Goal: Information Seeking & Learning: Learn about a topic

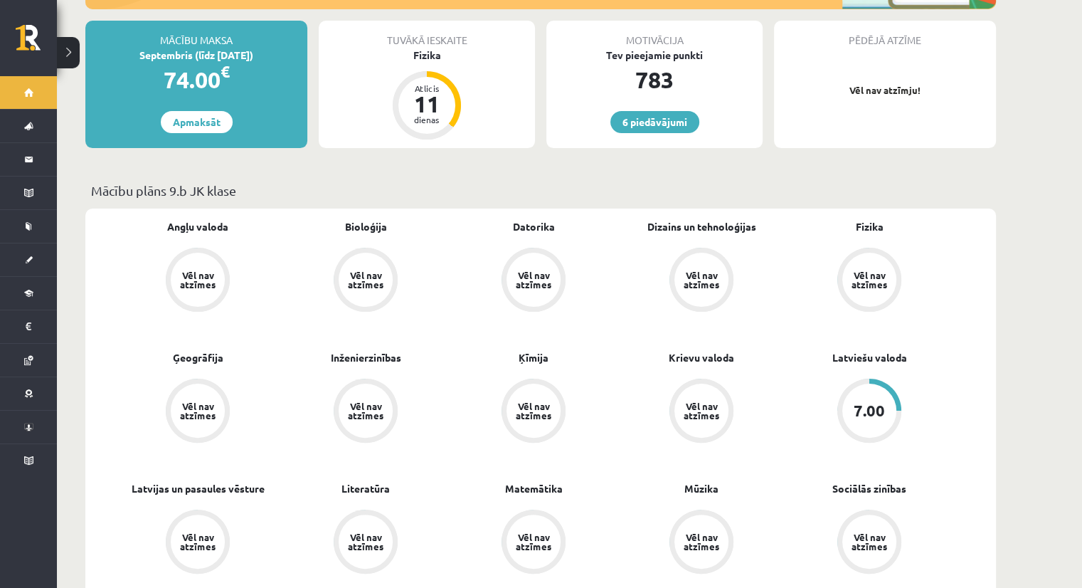
scroll to position [282, 0]
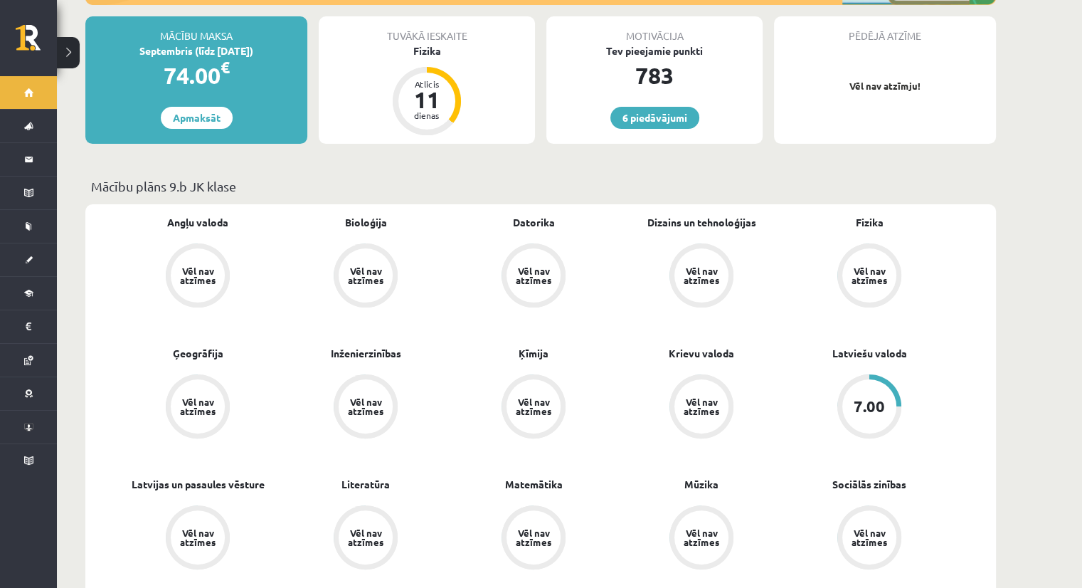
click at [241, 223] on div "Angļu valoda Vēl nav atzīmes" at bounding box center [198, 262] width 168 height 95
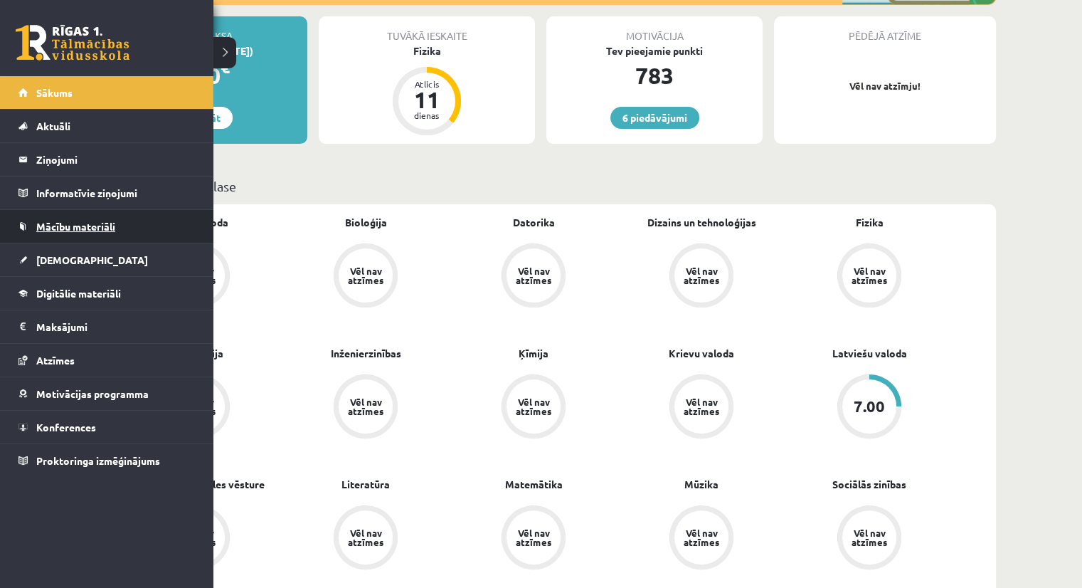
click at [77, 233] on link "Mācību materiāli" at bounding box center [107, 226] width 177 height 33
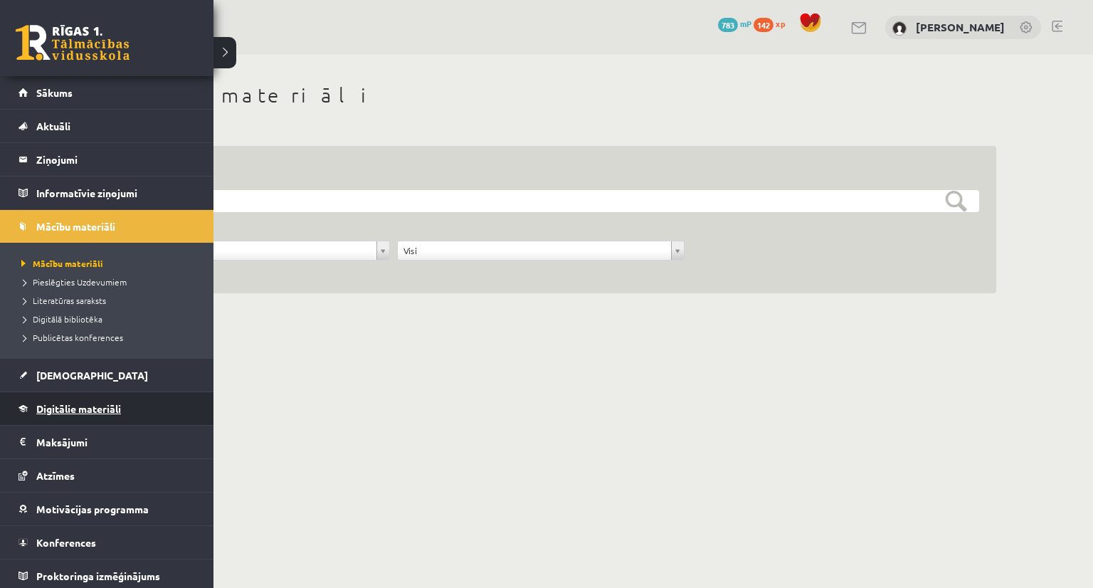
click at [51, 407] on span "Digitālie materiāli" at bounding box center [78, 408] width 85 height 13
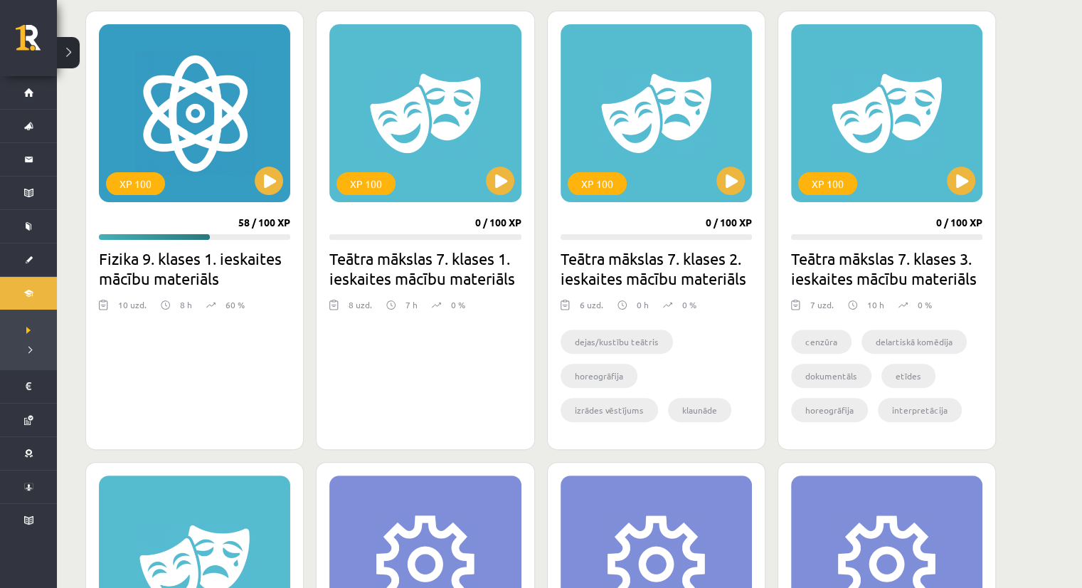
scroll to position [394, 0]
click at [268, 186] on button at bounding box center [269, 181] width 28 height 28
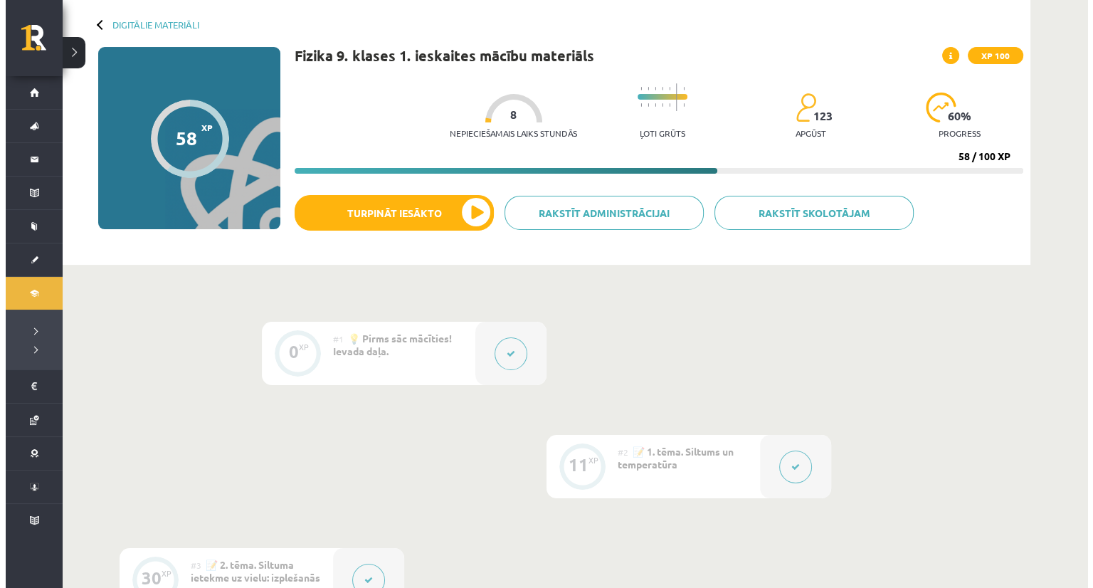
scroll to position [80, 0]
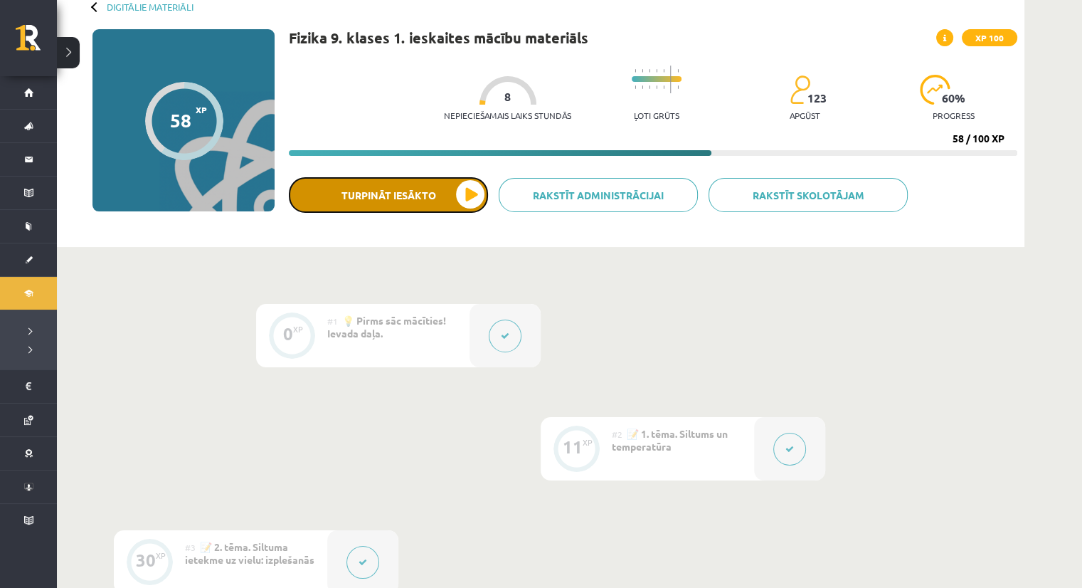
click at [364, 189] on button "Turpināt iesākto" at bounding box center [388, 195] width 199 height 36
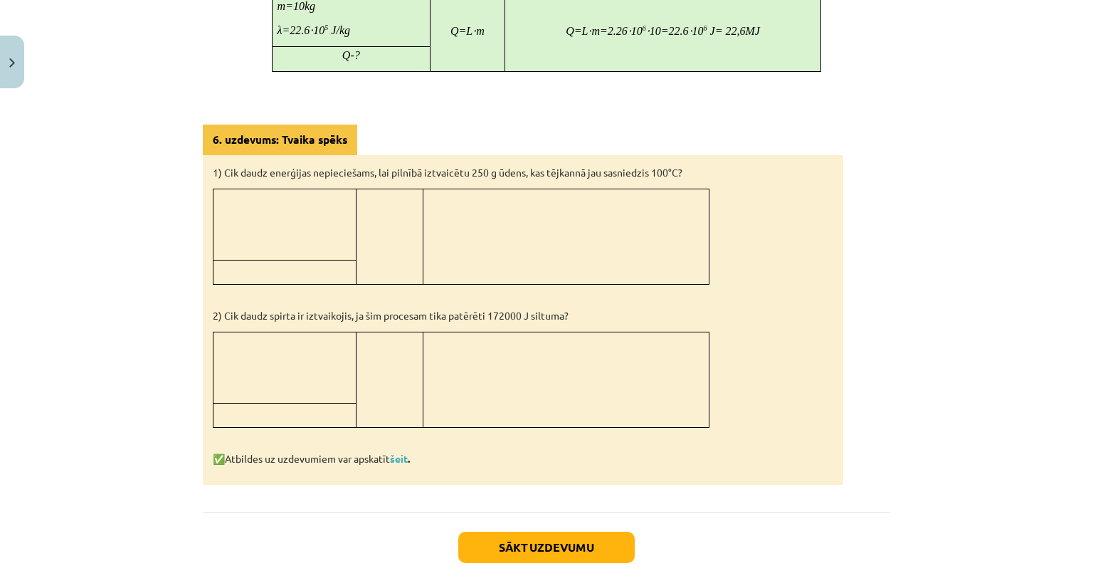
scroll to position [1033, 0]
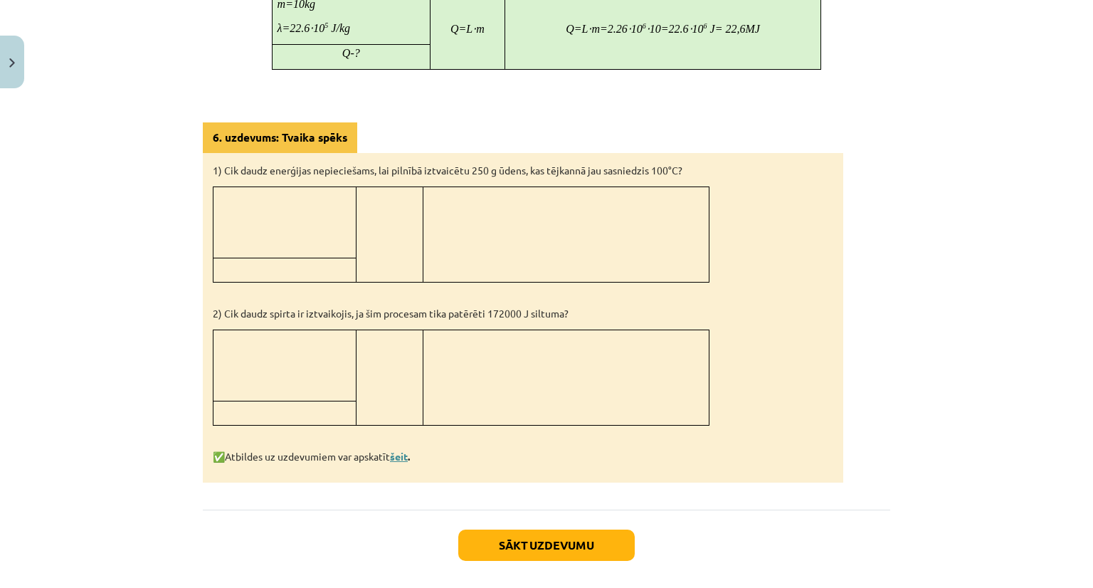
click at [401, 450] on link "šeit" at bounding box center [399, 456] width 18 height 13
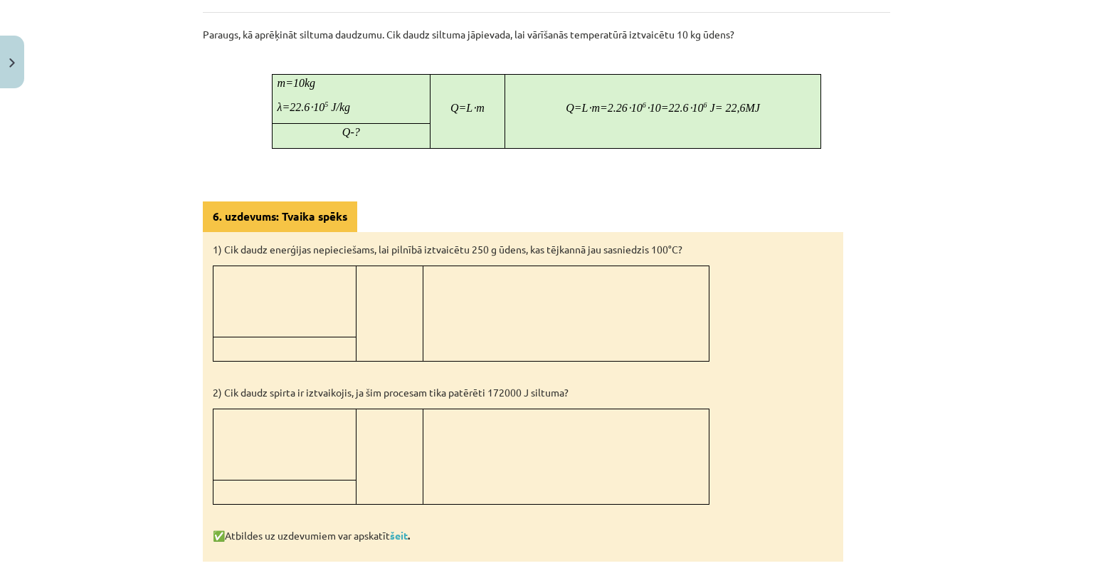
scroll to position [1042, 0]
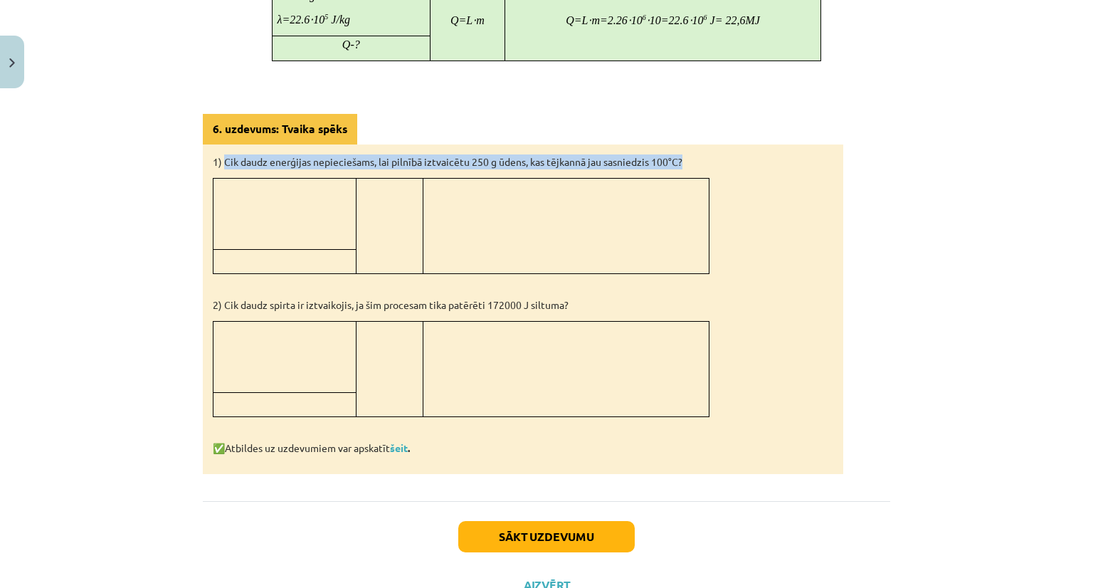
drag, startPoint x: 221, startPoint y: 157, endPoint x: 720, endPoint y: 157, distance: 498.8
click at [720, 157] on p "1) Cik daudz enerģijas nepieciešams, lai pilnībā iztvaicētu 250 g ūdens, kas tē…" at bounding box center [523, 161] width 620 height 15
copy p "Cik daudz enerģijas nepieciešams, lai pilnībā iztvaicētu 250 g ūdens, kas tējka…"
click at [534, 530] on button "Sākt uzdevumu" at bounding box center [546, 536] width 176 height 31
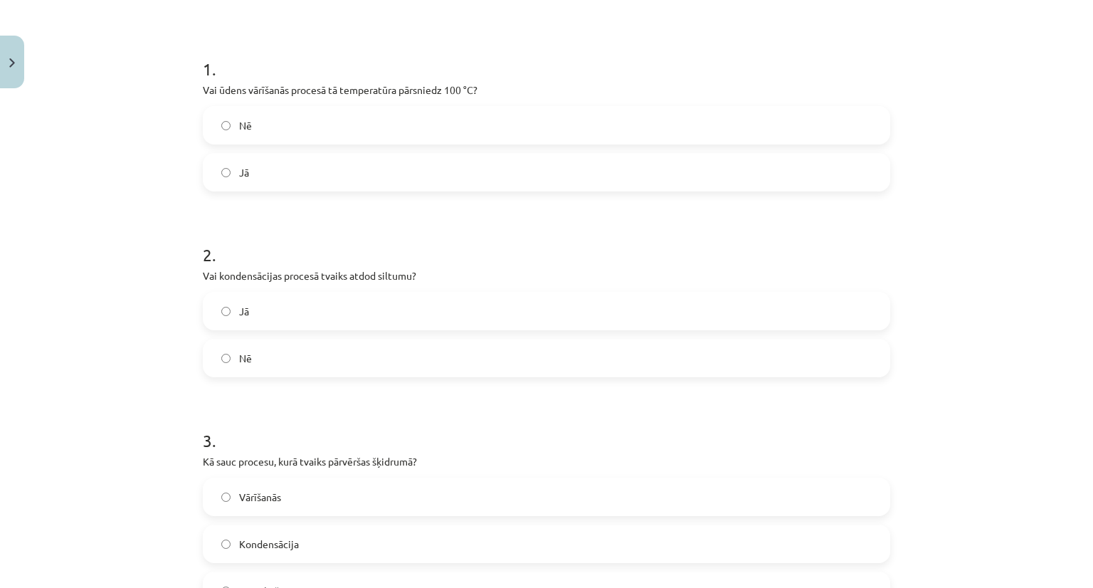
scroll to position [250, 0]
drag, startPoint x: 194, startPoint y: 80, endPoint x: 480, endPoint y: 79, distance: 286.8
click at [480, 79] on div "11 XP Saņemsi Sarežģīts 123 pilda Apraksts Uzdevums Palīdzība 1 . Vai ūdens vār…" at bounding box center [546, 571] width 704 height 1453
copy p "Vai ūdens vārīšanās procesā tā temperatūra pārsniedz 100 °C?"
click at [155, 121] on div "Mācību tēma: Fizika 9. klases 1. ieskaites mācību materiāls #7 📝 6. tēma. Iztva…" at bounding box center [546, 294] width 1093 height 588
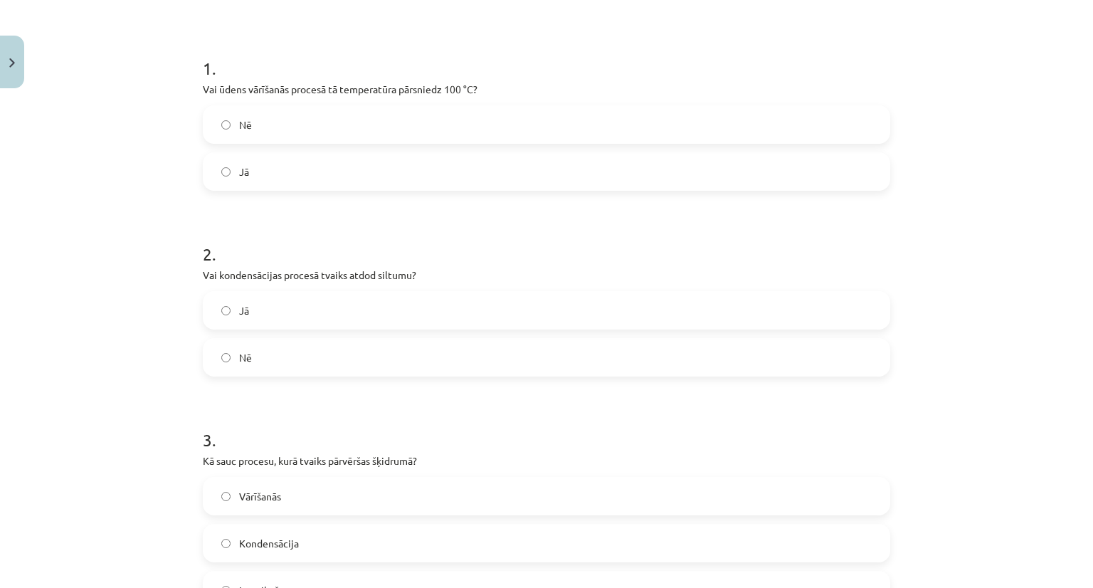
click at [155, 121] on div "Mācību tēma: Fizika 9. klases 1. ieskaites mācību materiāls #7 📝 6. tēma. Iztva…" at bounding box center [546, 294] width 1093 height 588
drag, startPoint x: 127, startPoint y: 322, endPoint x: 80, endPoint y: 290, distance: 56.8
click at [80, 290] on div "Mācību tēma: Fizika 9. klases 1. ieskaites mācību materiāls #7 📝 6. tēma. Iztva…" at bounding box center [546, 294] width 1093 height 588
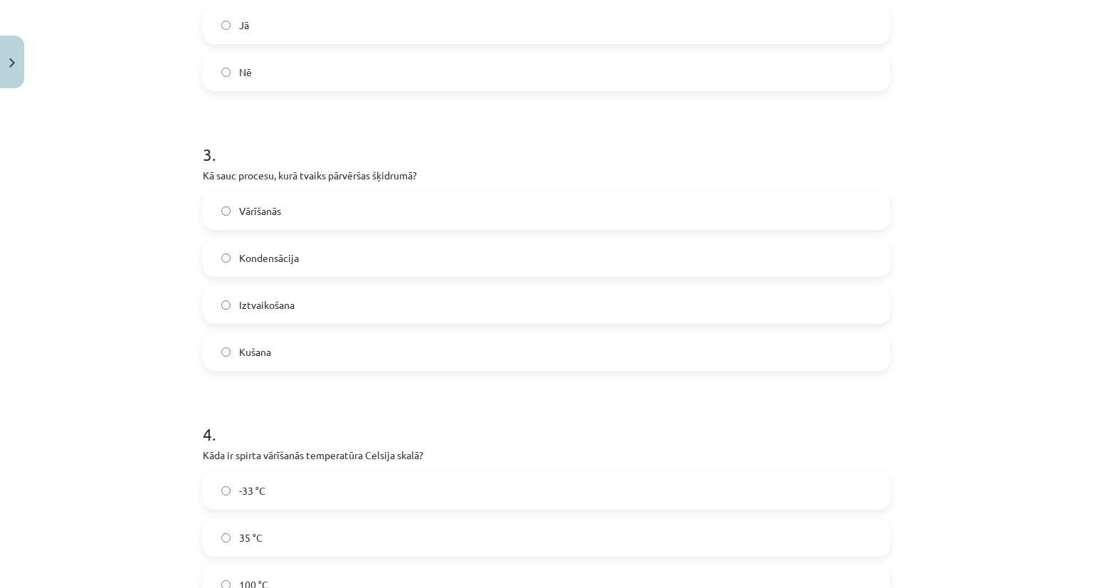
scroll to position [548, 0]
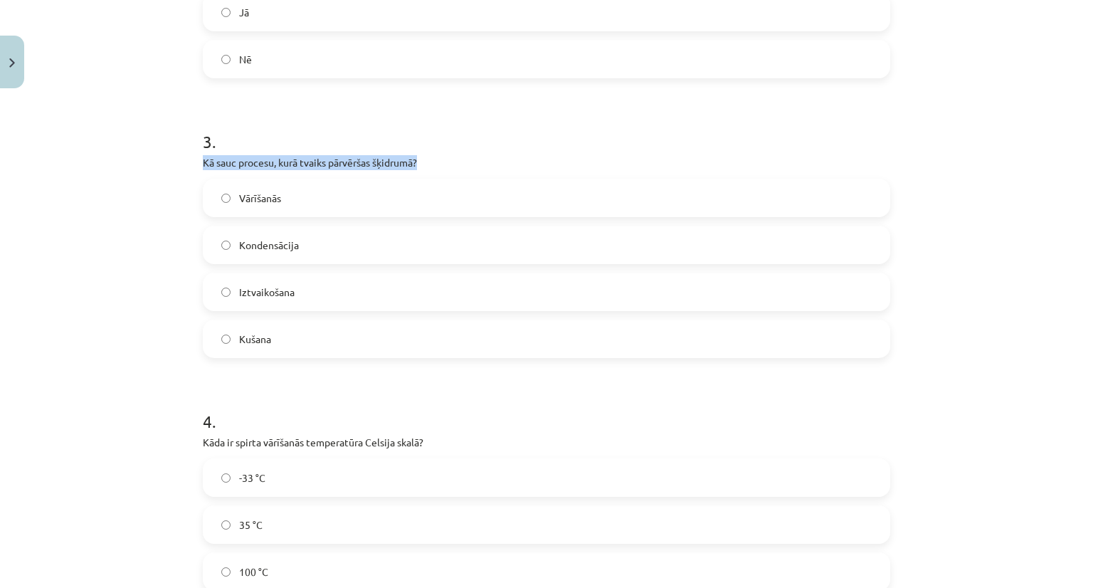
drag, startPoint x: 194, startPoint y: 160, endPoint x: 417, endPoint y: 162, distance: 223.4
click at [417, 162] on div "11 XP Saņemsi Sarežģīts 123 pilda Apraksts Uzdevums Palīdzība 1 . Vai ūdens vār…" at bounding box center [546, 273] width 704 height 1453
copy p "Kā sauc procesu, kurā tvaiks pārvēršas šķidrumā?"
click at [97, 199] on div "Mācību tēma: Fizika 9. klases 1. ieskaites mācību materiāls #7 📝 6. tēma. Iztva…" at bounding box center [546, 294] width 1093 height 588
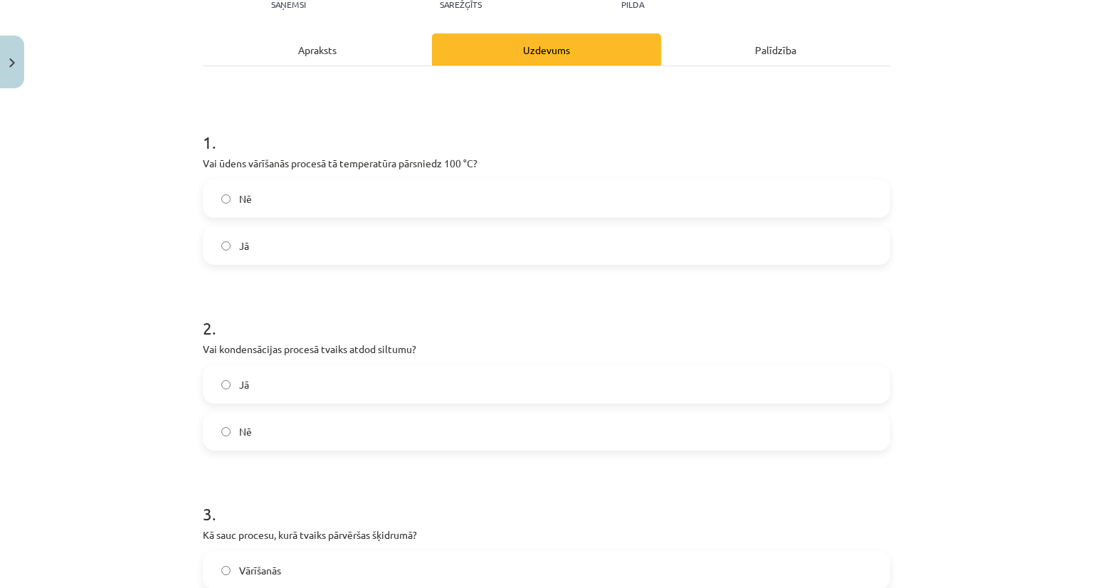
scroll to position [46, 0]
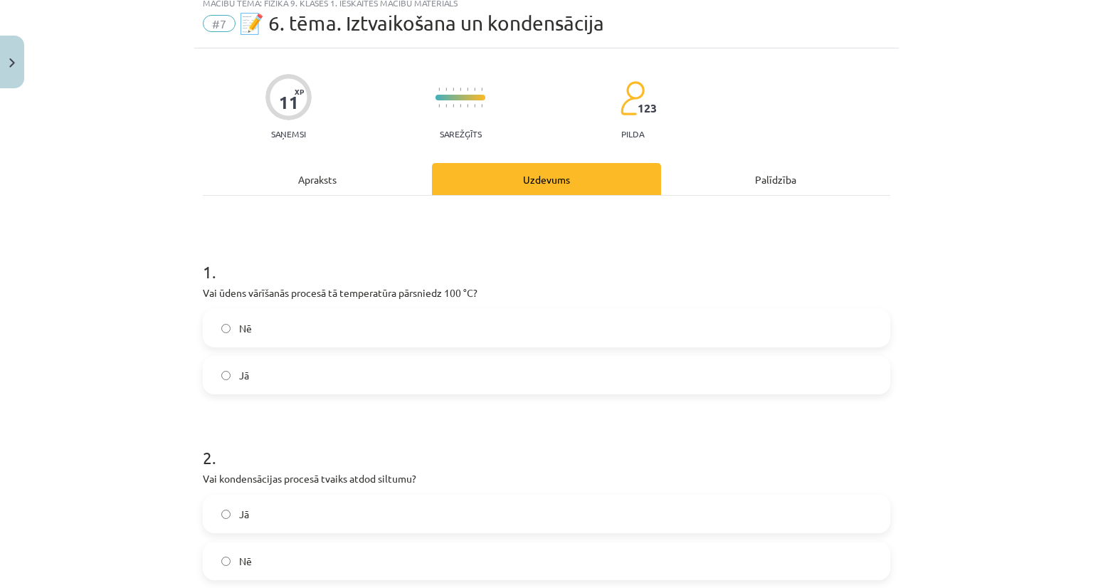
click at [315, 176] on div "Apraksts" at bounding box center [317, 179] width 229 height 32
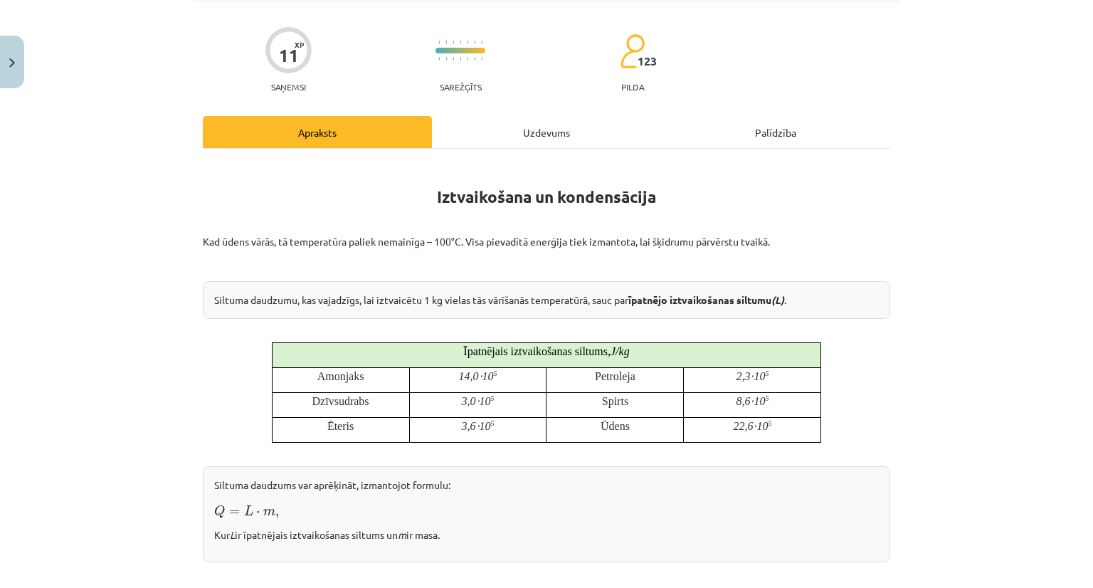
scroll to position [90, 0]
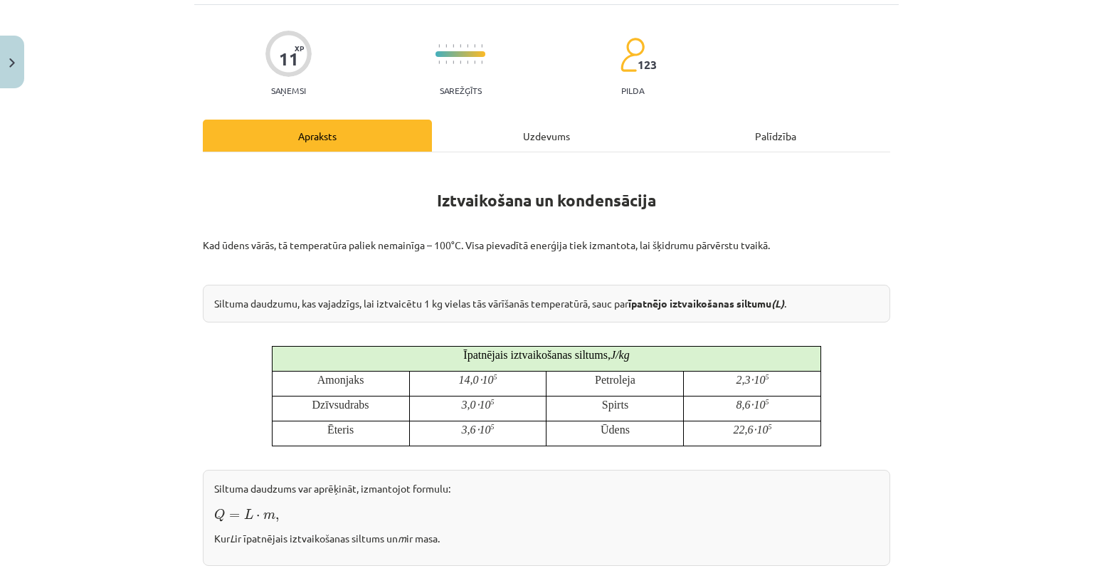
click at [533, 130] on div "Uzdevums" at bounding box center [546, 136] width 229 height 32
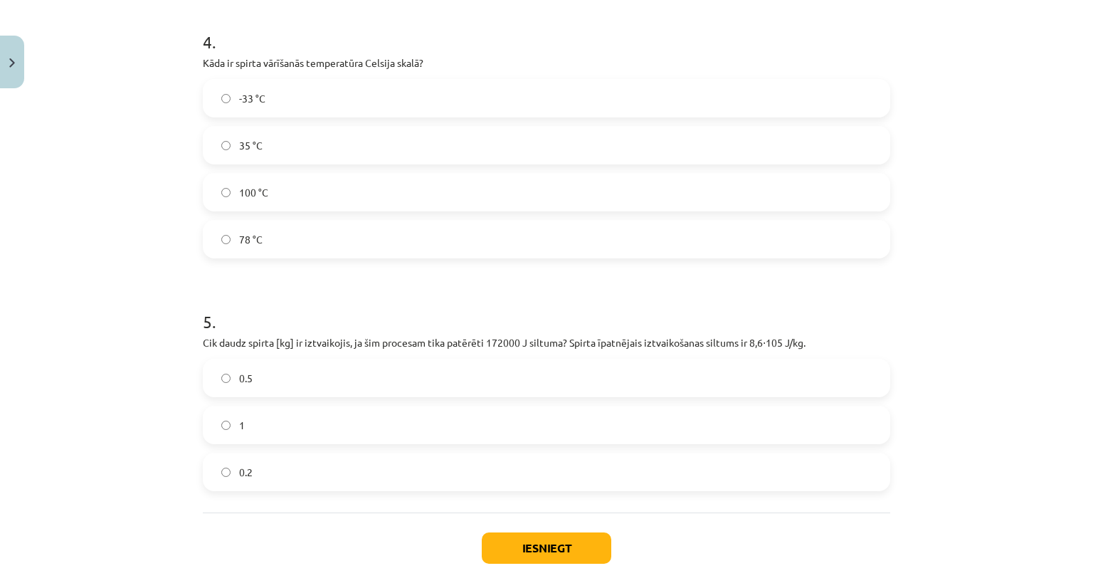
scroll to position [995, 0]
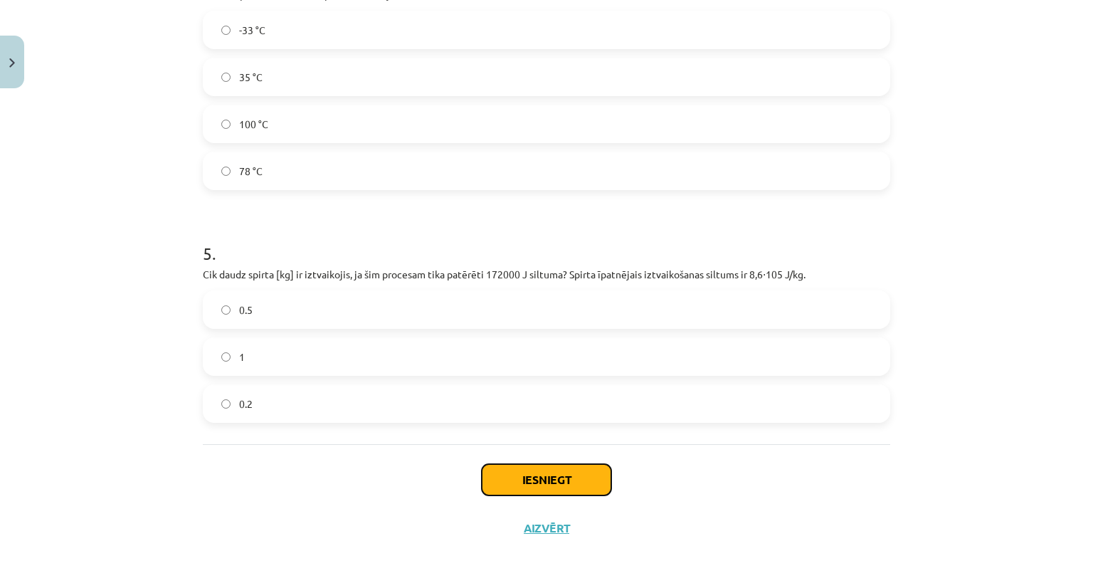
click at [532, 479] on button "Iesniegt" at bounding box center [547, 479] width 130 height 31
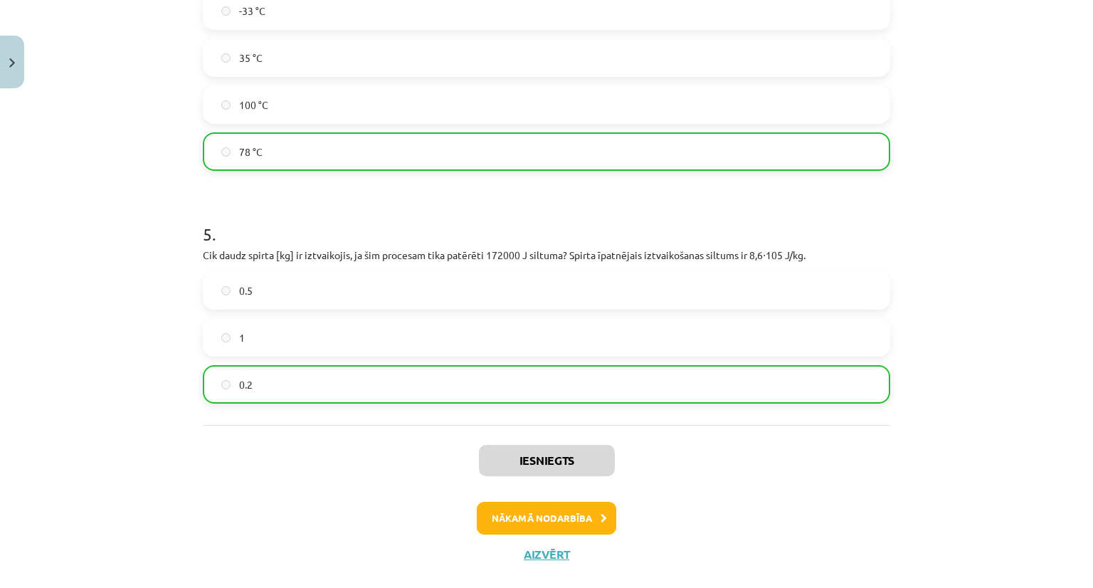
scroll to position [1040, 0]
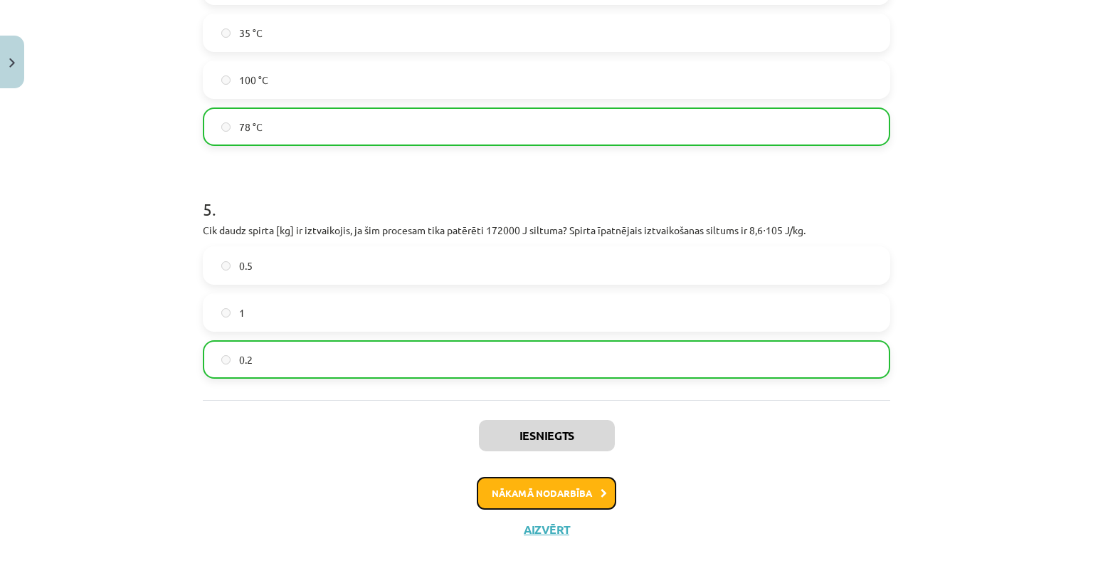
click at [562, 495] on button "Nākamā nodarbība" at bounding box center [546, 493] width 139 height 33
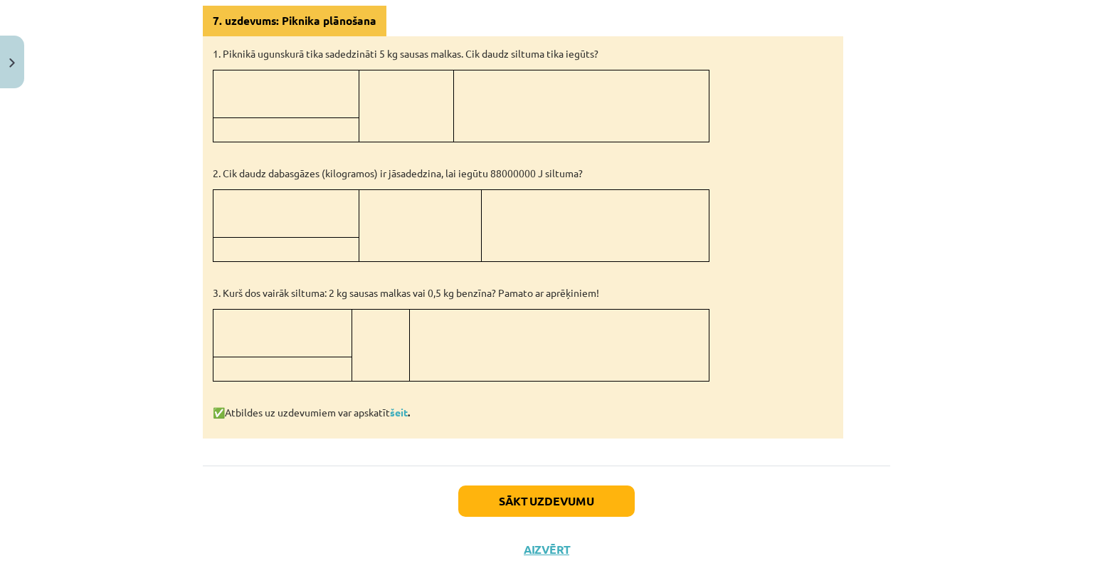
scroll to position [747, 0]
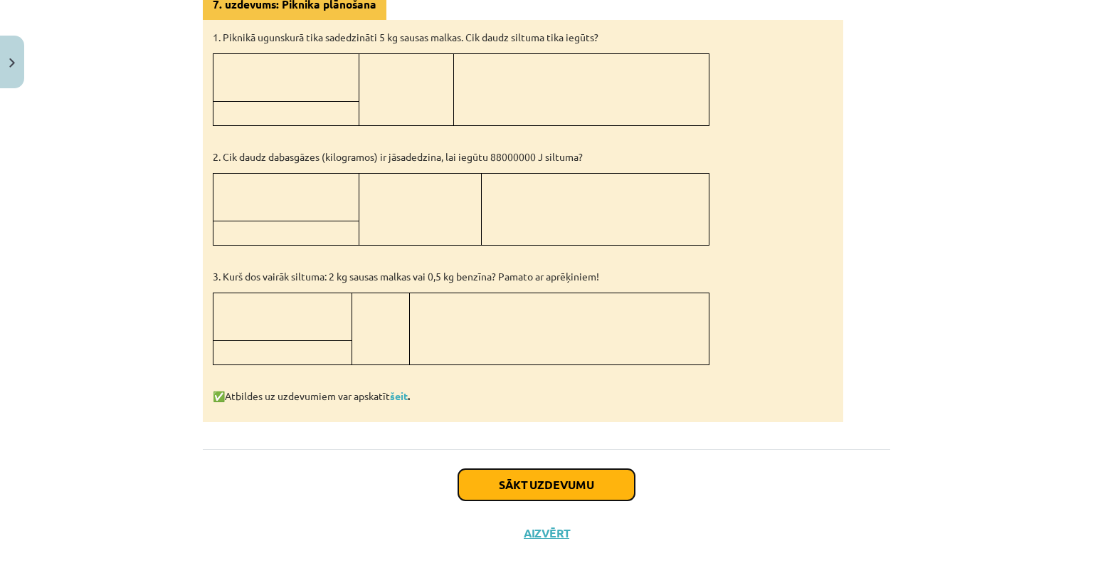
click at [517, 477] on button "Sākt uzdevumu" at bounding box center [546, 484] width 176 height 31
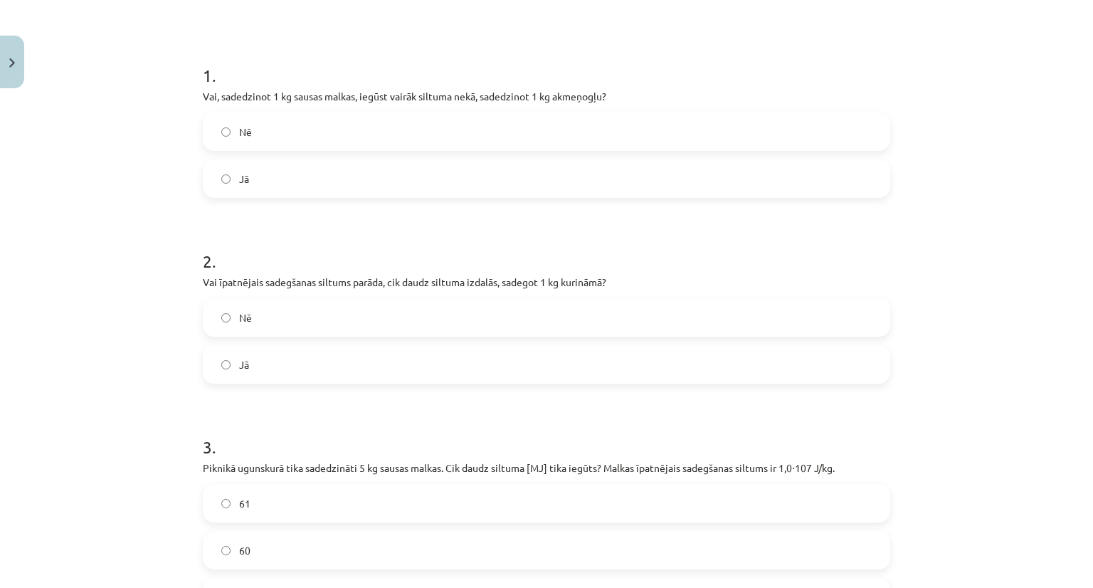
scroll to position [243, 0]
drag, startPoint x: 199, startPoint y: 95, endPoint x: 273, endPoint y: 48, distance: 88.0
click at [273, 48] on div "1 . Vai, sadedzinot 1 kg sausas malkas, iegūst vairāk siltuma nekā, sadedzinot …" at bounding box center [546, 118] width 687 height 157
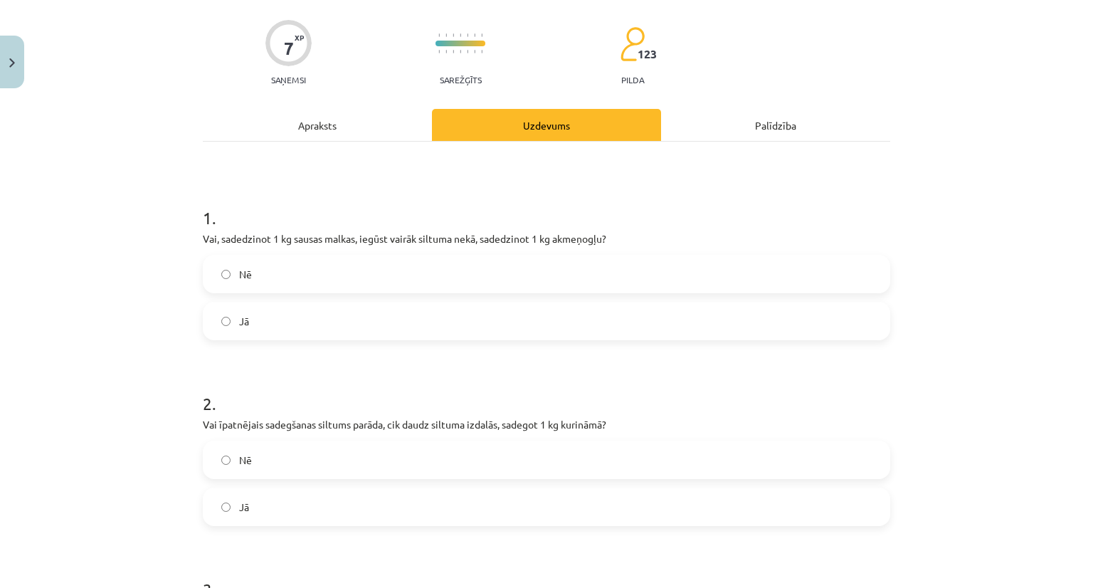
scroll to position [0, 0]
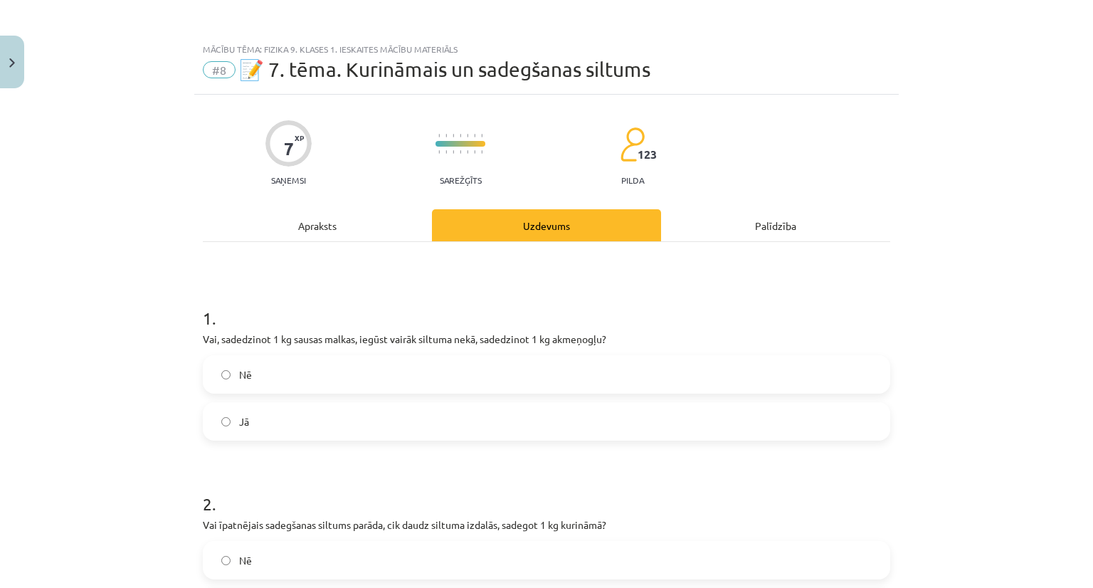
click at [308, 231] on div "Apraksts" at bounding box center [317, 225] width 229 height 32
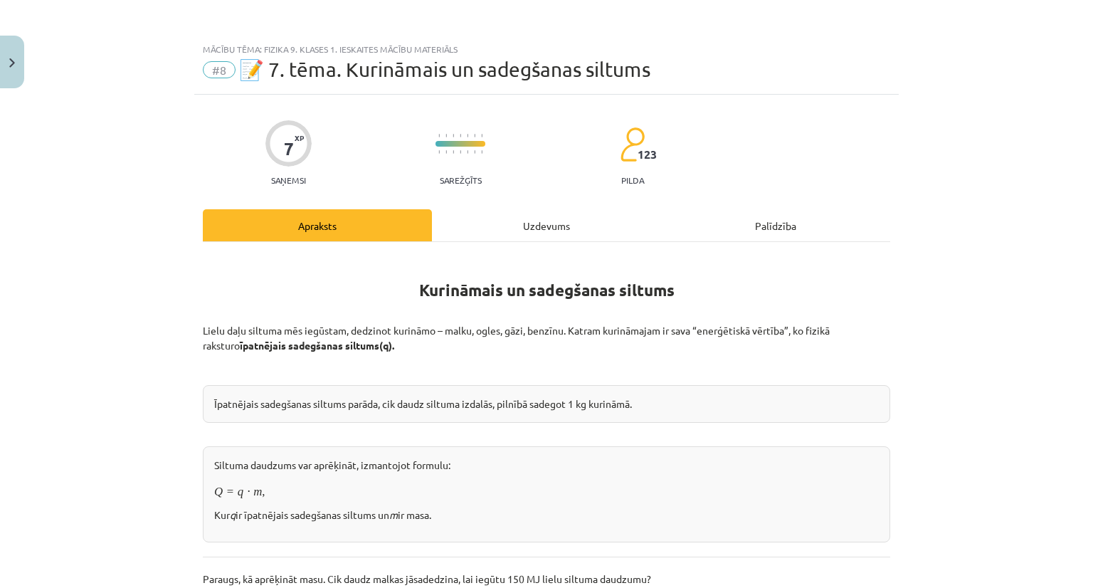
scroll to position [36, 0]
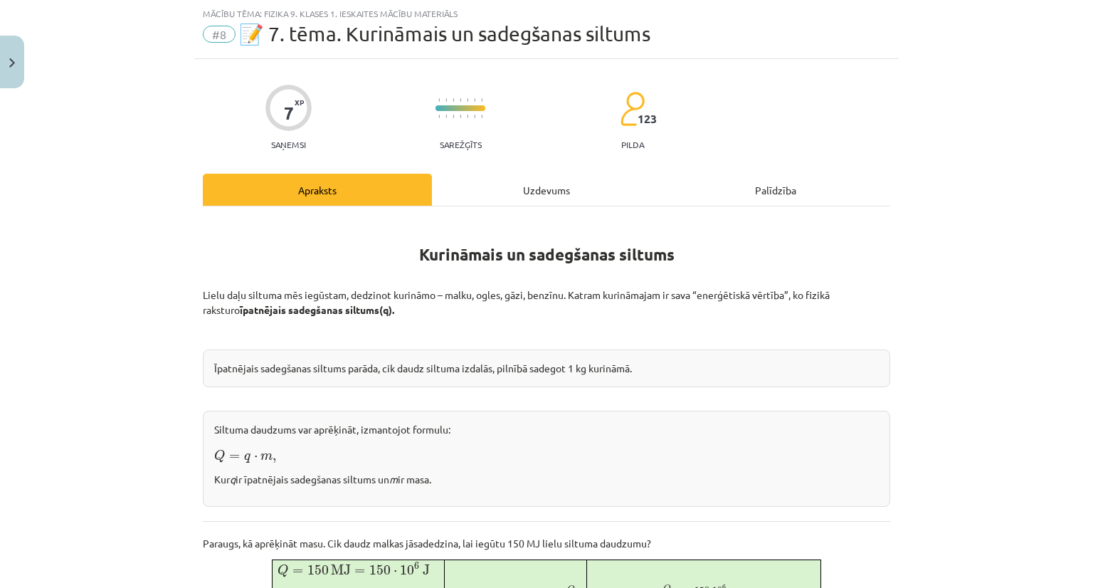
drag, startPoint x: 171, startPoint y: 226, endPoint x: 143, endPoint y: 238, distance: 30.9
click at [143, 238] on div "Mācību tēma: Fizika 9. klases 1. ieskaites mācību materiāls #8 📝 7. tēma. Kurin…" at bounding box center [546, 294] width 1093 height 588
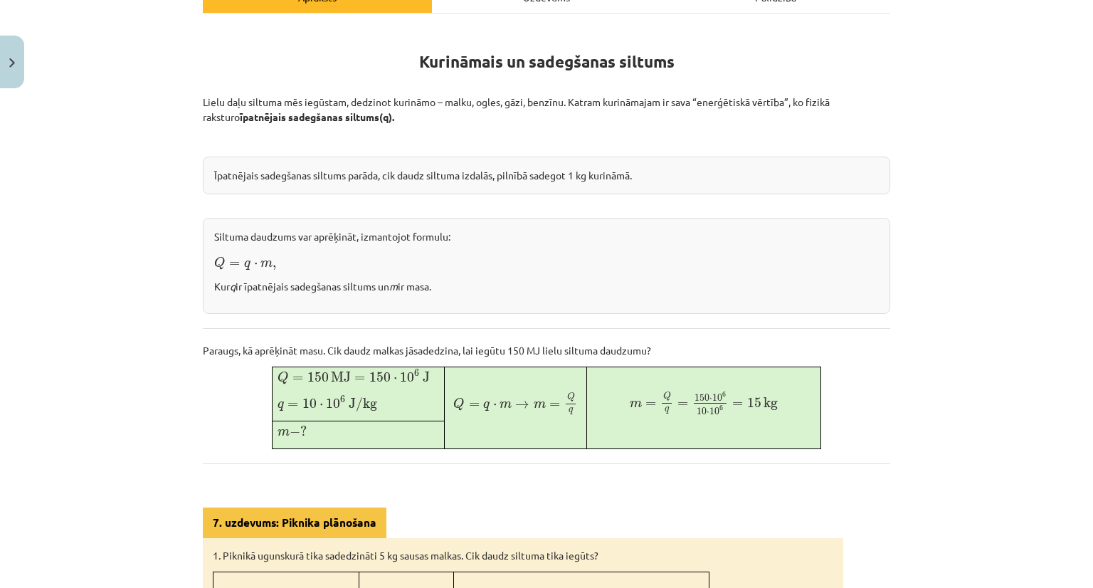
scroll to position [165, 0]
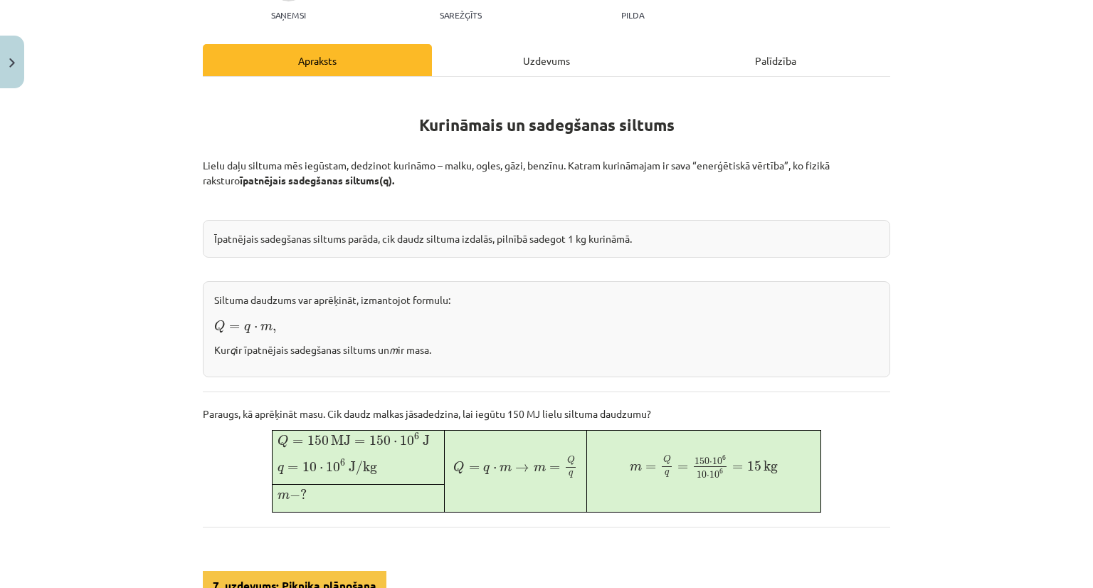
click at [534, 58] on div "Uzdevums" at bounding box center [546, 60] width 229 height 32
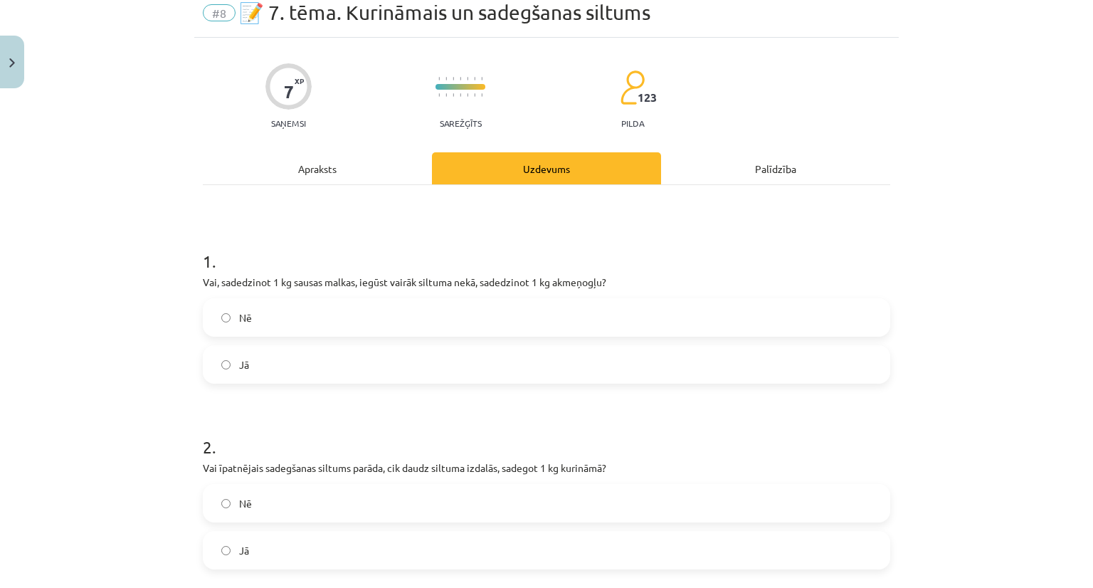
scroll to position [36, 0]
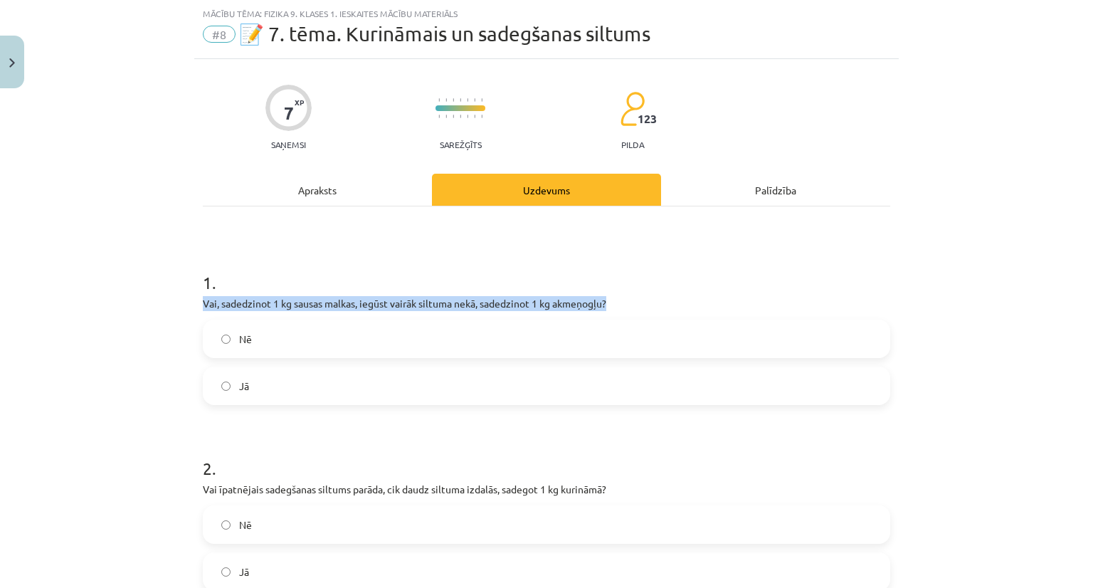
drag, startPoint x: 197, startPoint y: 305, endPoint x: 657, endPoint y: 305, distance: 460.4
click at [657, 305] on p "Vai, sadedzinot 1 kg sausas malkas, iegūst vairāk siltuma nekā, sadedzinot 1 kg…" at bounding box center [546, 303] width 687 height 15
copy p "Vai, sadedzinot 1 kg sausas malkas, iegūst vairāk siltuma nekā, sadedzinot 1 kg…"
click at [125, 197] on div "Mācību tēma: Fizika 9. klases 1. ieskaites mācību materiāls #8 📝 7. tēma. Kurin…" at bounding box center [546, 294] width 1093 height 588
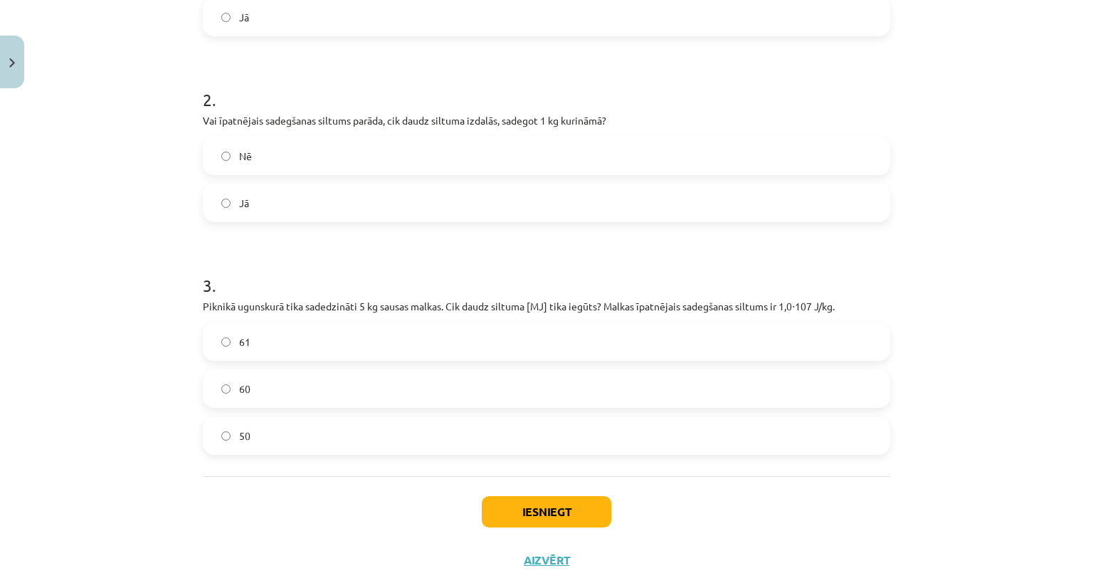
scroll to position [418, 0]
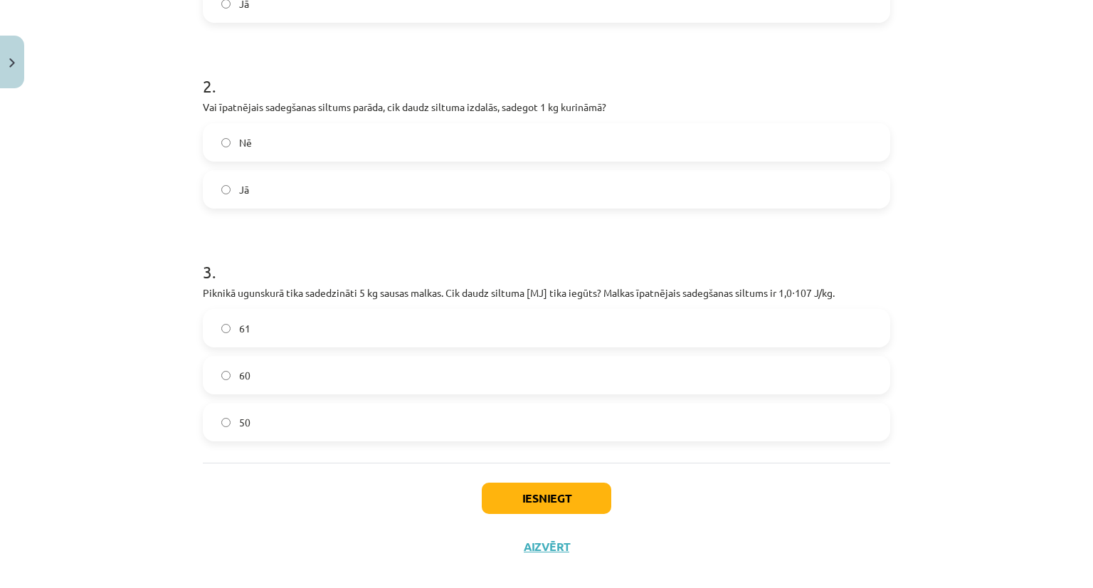
click at [218, 194] on label "Jā" at bounding box center [546, 189] width 685 height 36
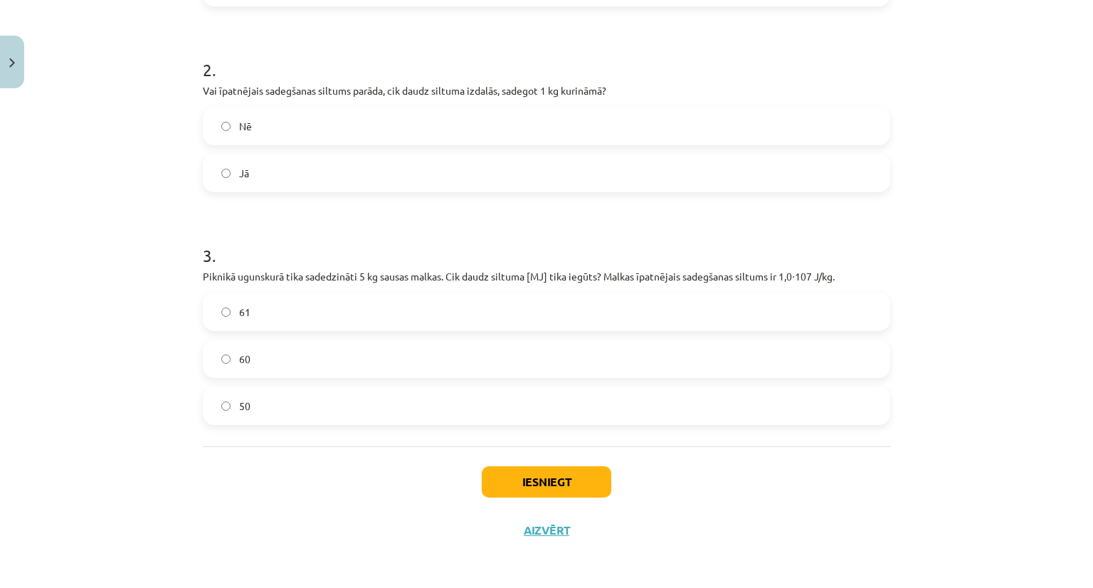
scroll to position [435, 0]
click at [548, 483] on button "Iesniegt" at bounding box center [547, 480] width 130 height 31
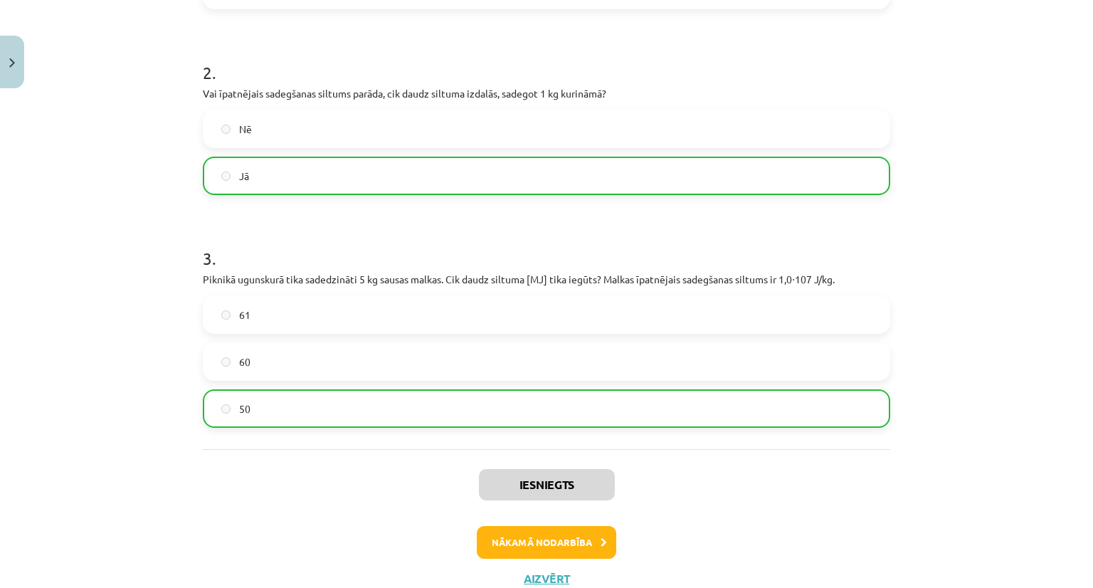
scroll to position [481, 0]
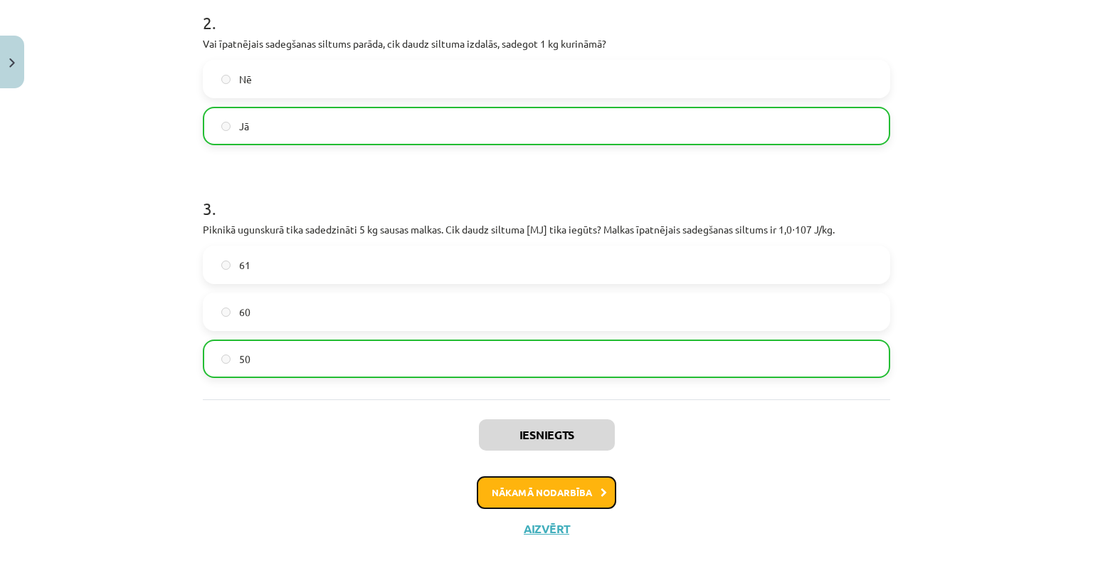
click at [552, 498] on button "Nākamā nodarbība" at bounding box center [546, 492] width 139 height 33
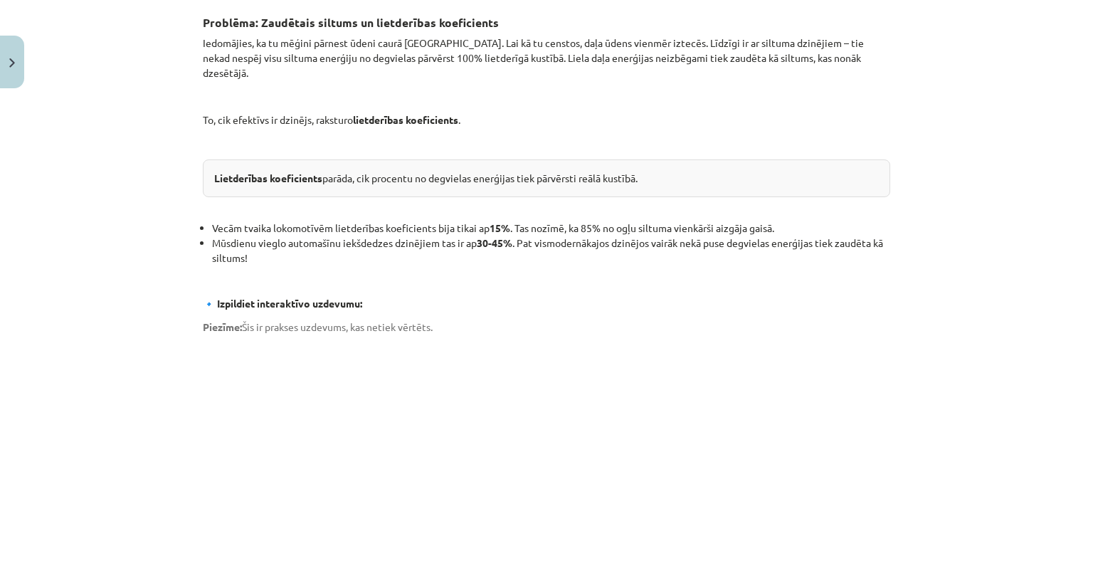
scroll to position [549, 0]
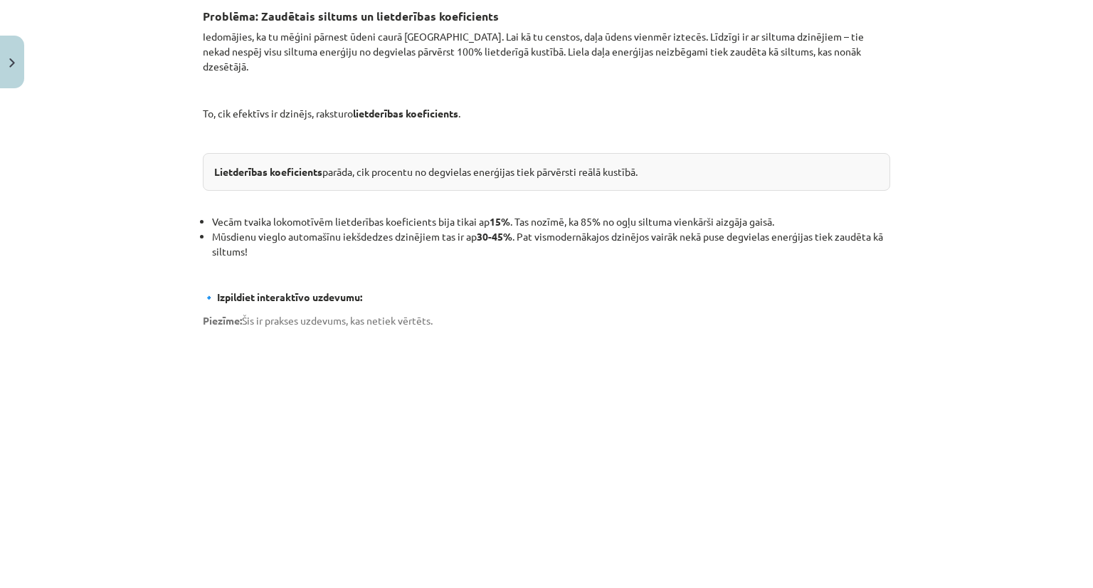
drag, startPoint x: 828, startPoint y: 513, endPoint x: 641, endPoint y: 259, distance: 315.5
click at [641, 266] on p at bounding box center [546, 273] width 687 height 15
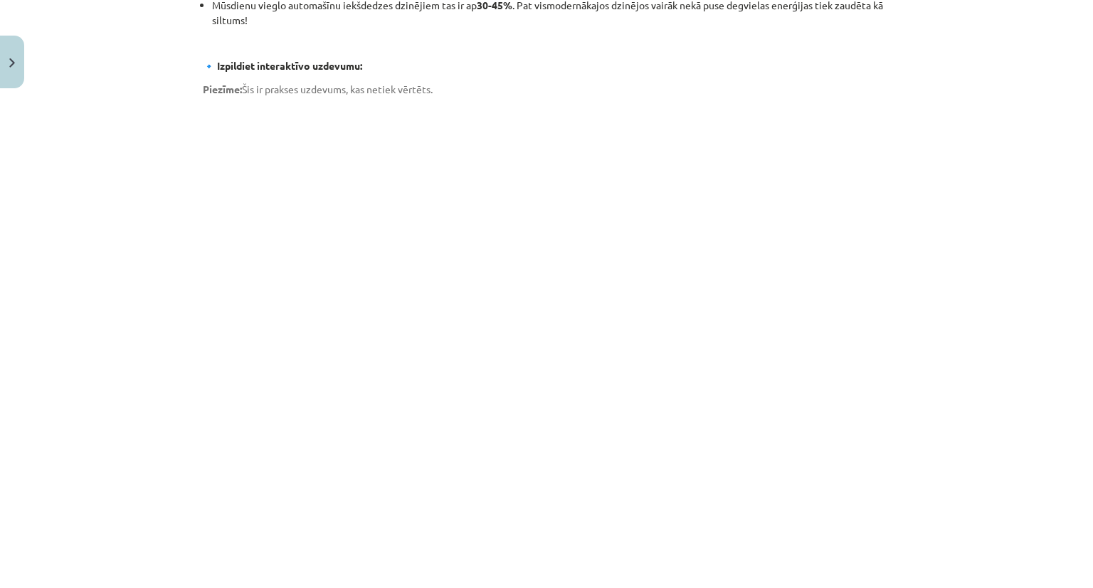
scroll to position [780, 0]
click at [109, 295] on div "Mācību tēma: Fizika 9. klases 1. ieskaites mācību materiāls #9 📝 8. tēma. Siltu…" at bounding box center [546, 294] width 1093 height 588
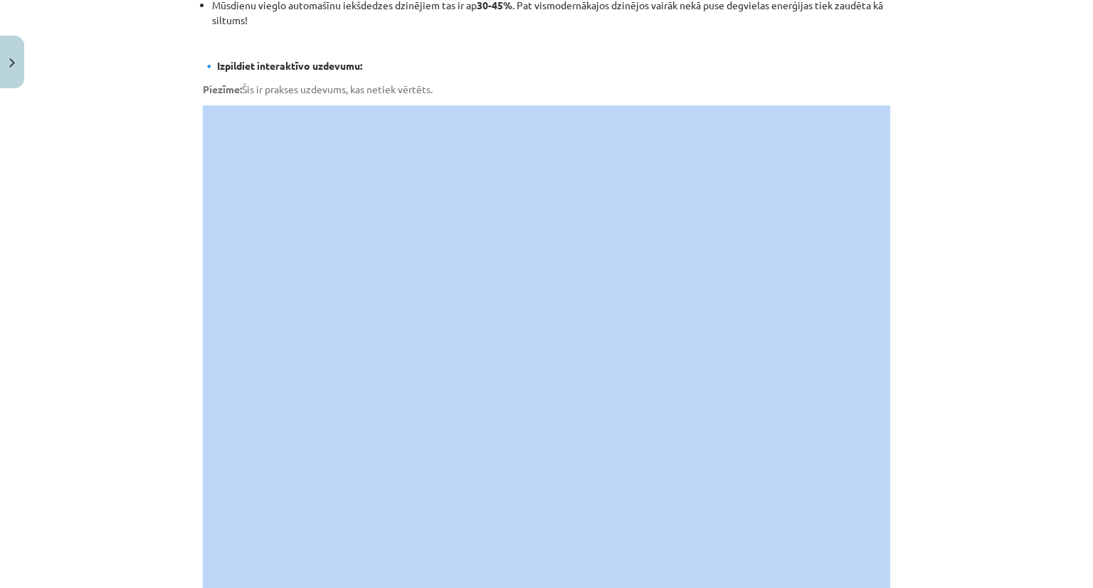
click at [109, 295] on div "Mācību tēma: Fizika 9. klases 1. ieskaites mācību materiāls #9 📝 8. tēma. Siltu…" at bounding box center [546, 294] width 1093 height 588
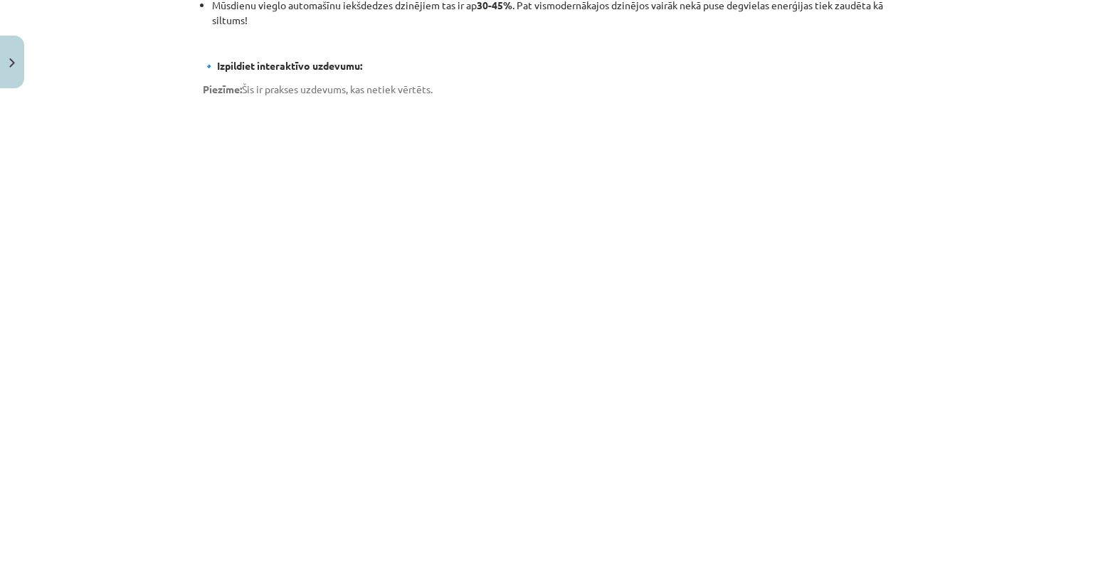
click at [109, 295] on div "Mācību tēma: Fizika 9. klases 1. ieskaites mācību materiāls #9 📝 8. tēma. Siltu…" at bounding box center [546, 294] width 1093 height 588
click at [129, 201] on div "Mācību tēma: Fizika 9. klases 1. ieskaites mācību materiāls #9 📝 8. tēma. Siltu…" at bounding box center [546, 294] width 1093 height 588
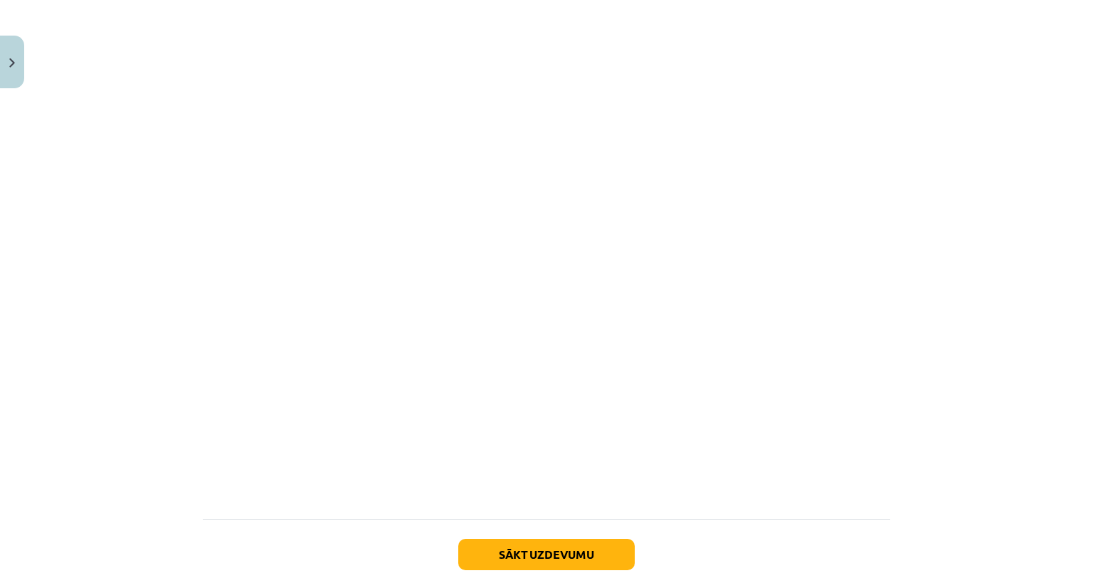
scroll to position [942, 0]
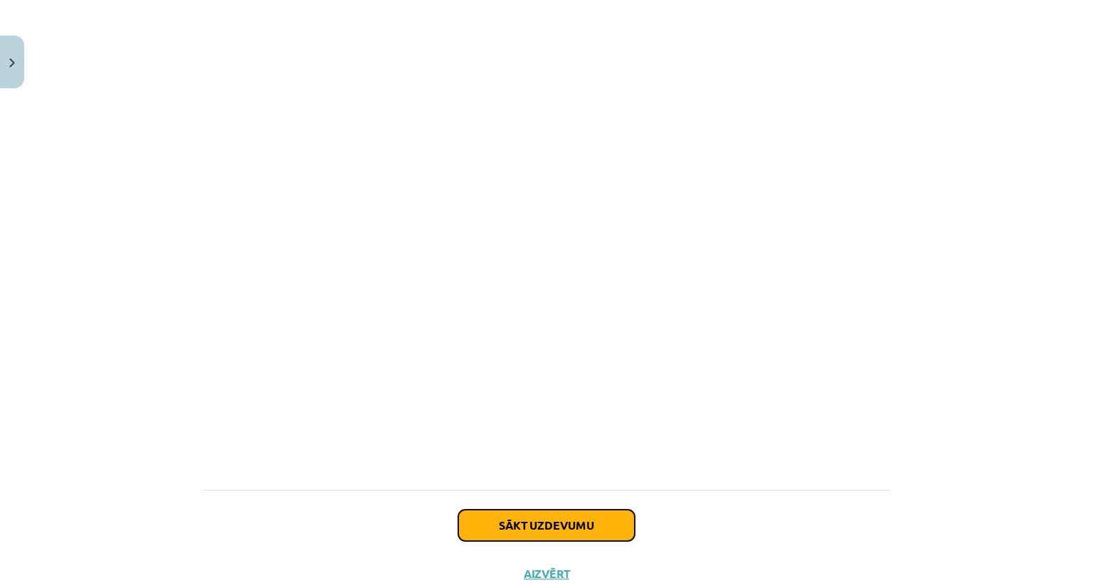
click at [555, 509] on button "Sākt uzdevumu" at bounding box center [546, 524] width 176 height 31
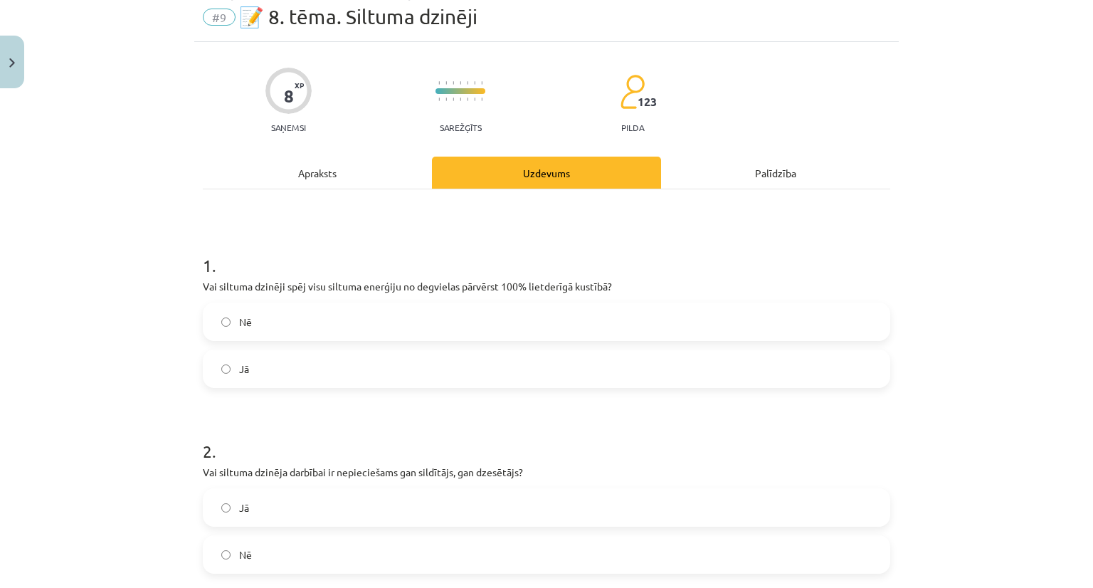
scroll to position [36, 0]
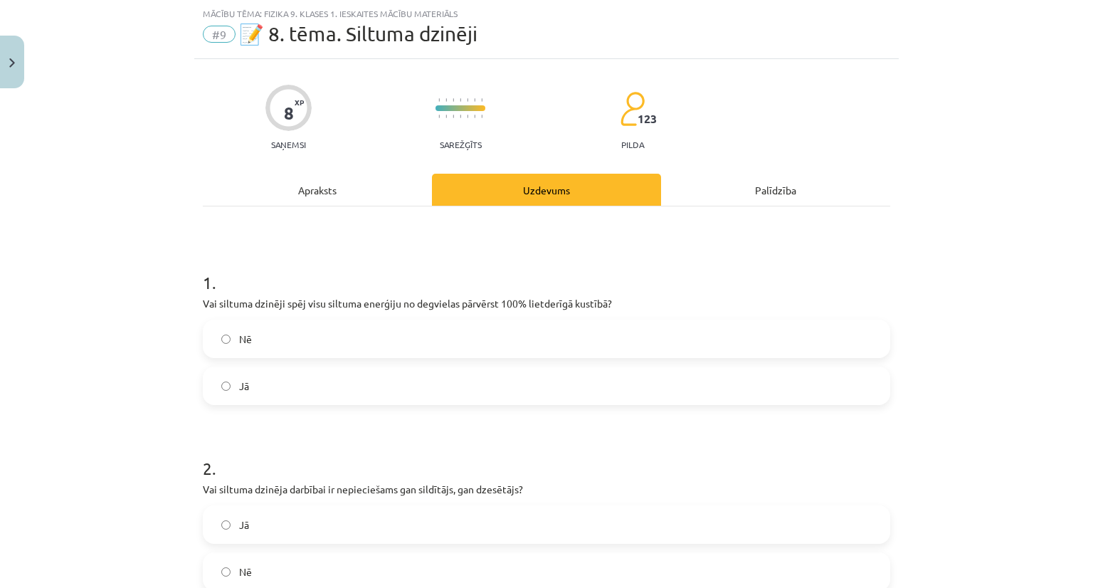
click at [225, 338] on label "Nē" at bounding box center [546, 339] width 685 height 36
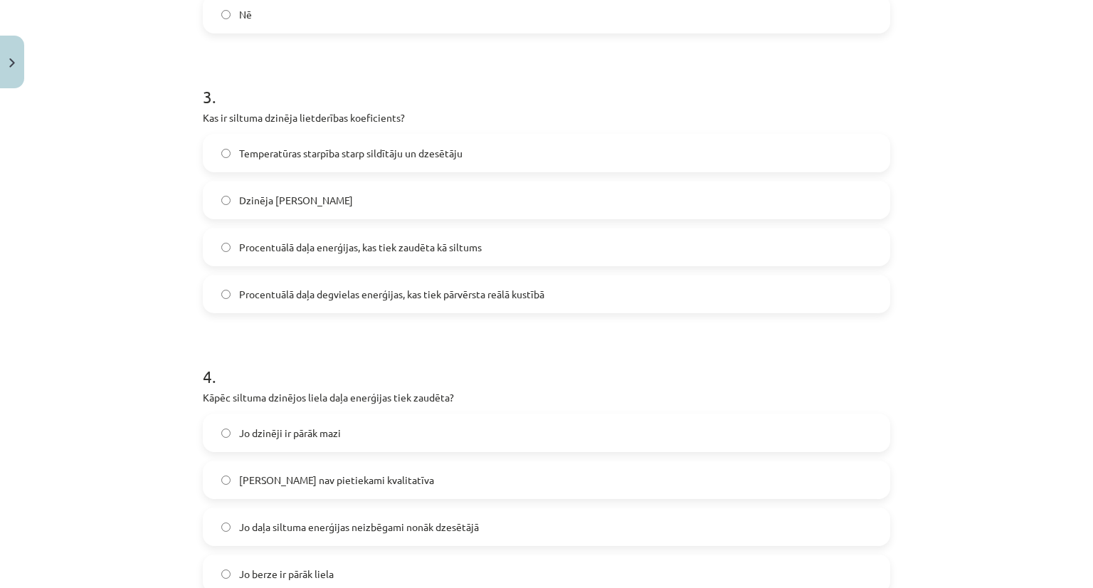
scroll to position [594, 0]
drag, startPoint x: 199, startPoint y: 114, endPoint x: 396, endPoint y: 112, distance: 197.8
click at [396, 112] on p "Kas ir siltuma dzinēja lietderības koeficients?" at bounding box center [546, 116] width 687 height 15
copy p "Kas ir siltuma dzinēja lietderības koeficients?"
click at [142, 172] on div "Mācību tēma: Fizika 9. klases 1. ieskaites mācību materiāls #9 📝 8. tēma. Siltu…" at bounding box center [546, 294] width 1093 height 588
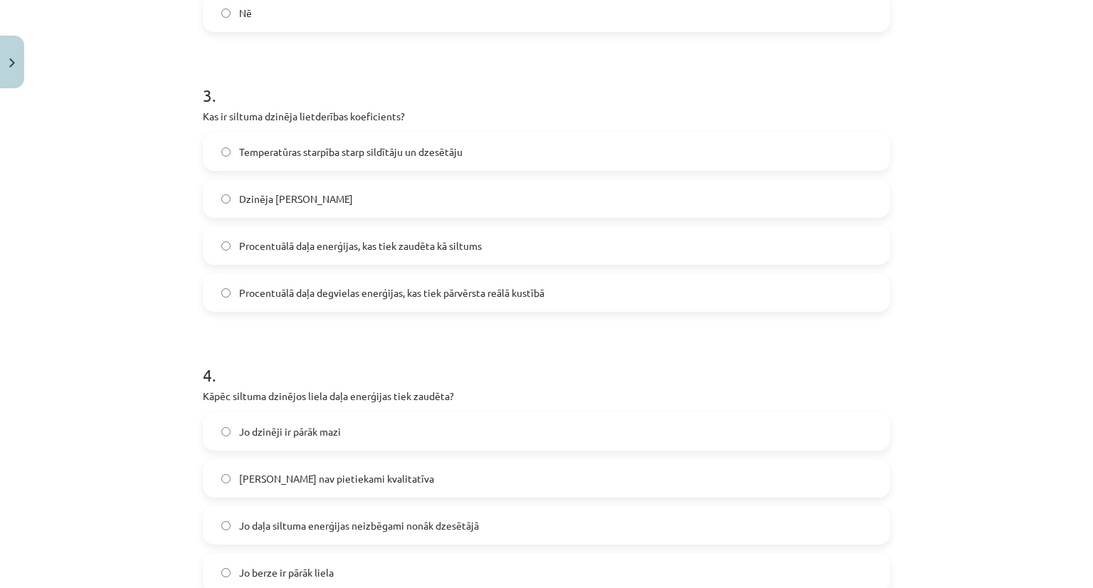
drag, startPoint x: 184, startPoint y: 310, endPoint x: 65, endPoint y: 355, distance: 126.3
click at [65, 355] on div "Mācību tēma: Fizika 9. klases 1. ieskaites mācību materiāls #9 📝 8. tēma. Siltu…" at bounding box center [546, 294] width 1093 height 588
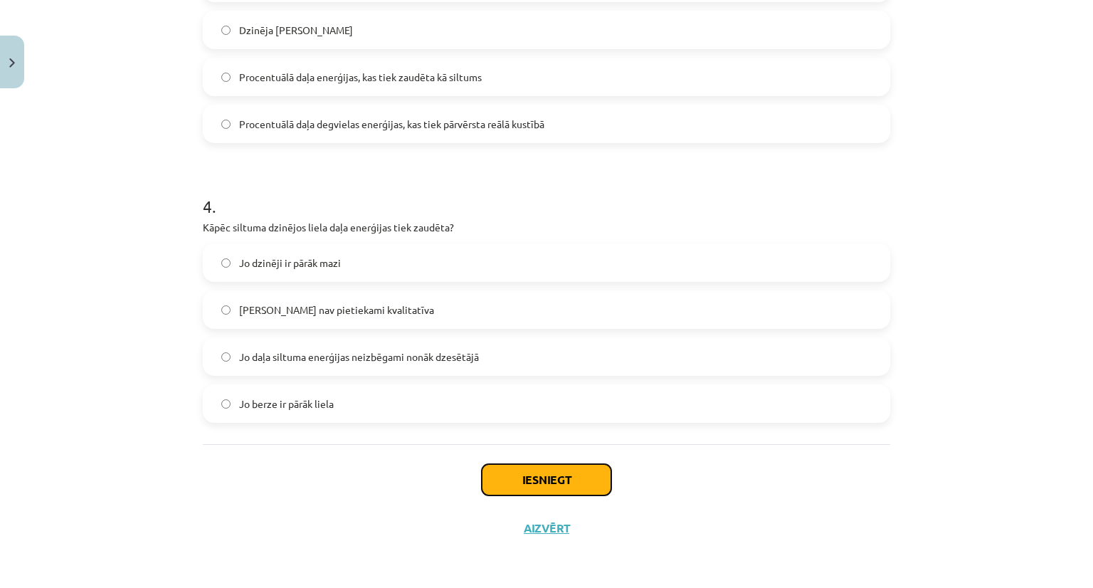
click at [537, 482] on button "Iesniegt" at bounding box center [547, 479] width 130 height 31
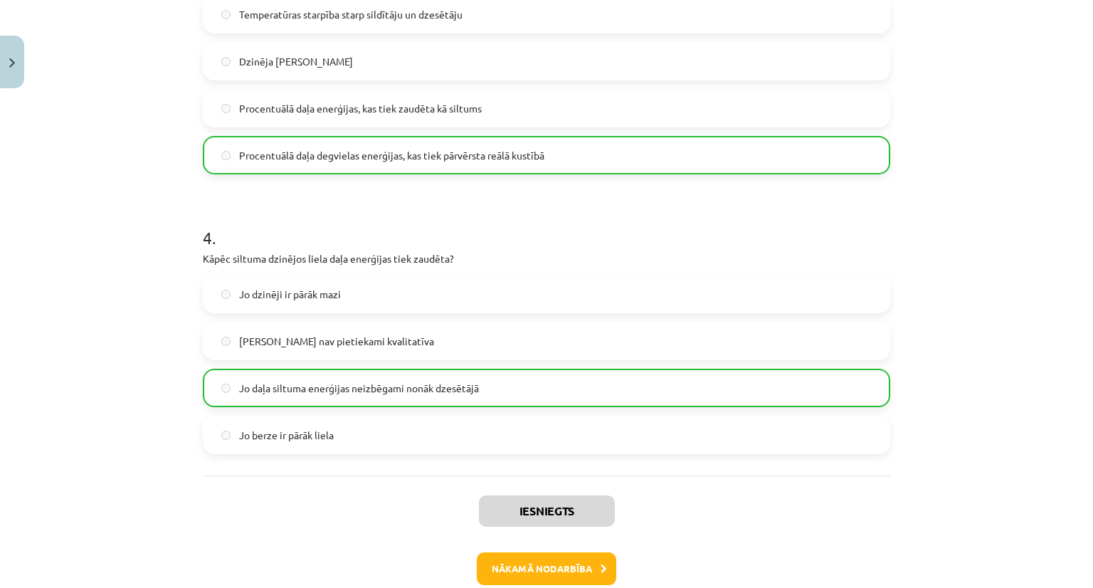
scroll to position [808, 0]
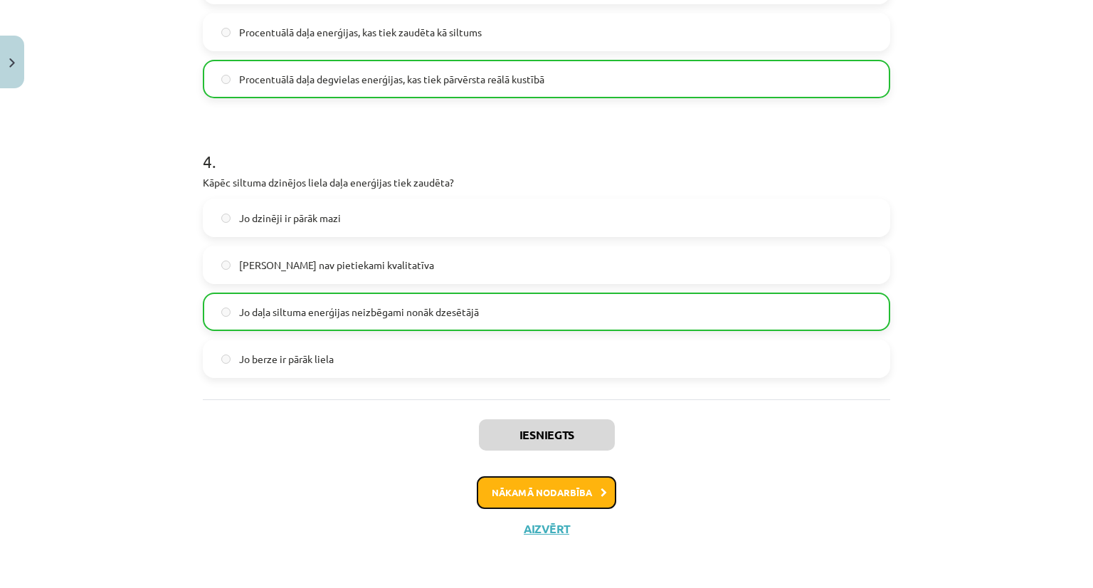
click at [541, 492] on button "Nākamā nodarbība" at bounding box center [546, 492] width 139 height 33
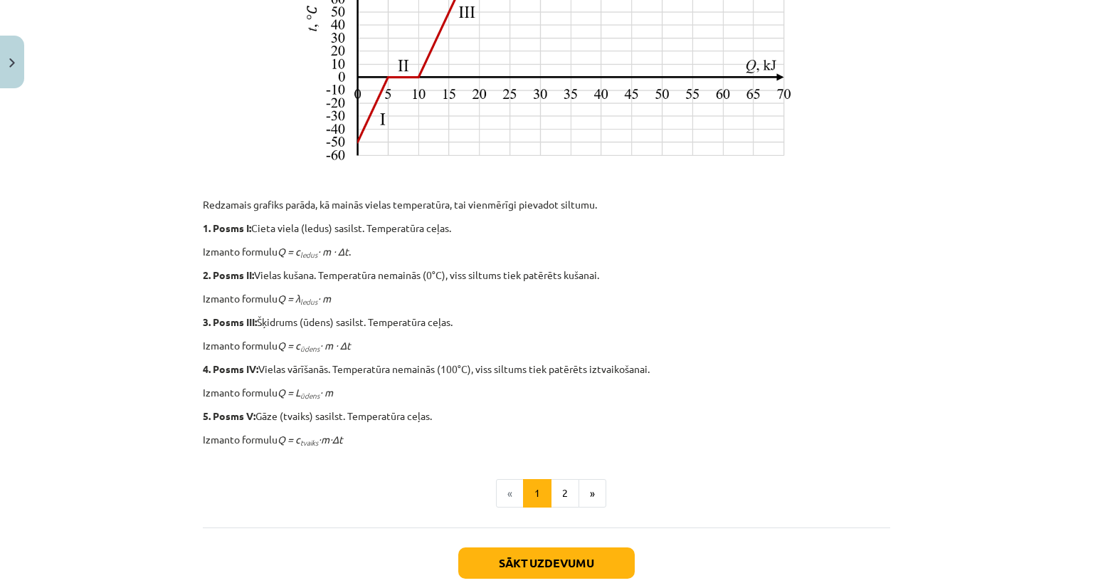
scroll to position [581, 0]
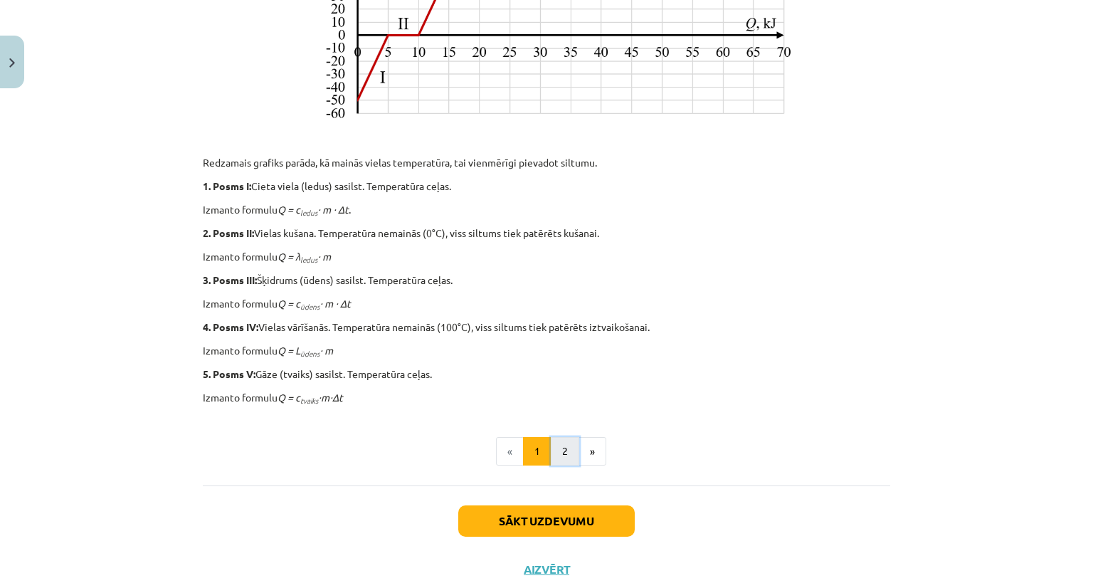
click at [553, 445] on button "2" at bounding box center [565, 451] width 28 height 28
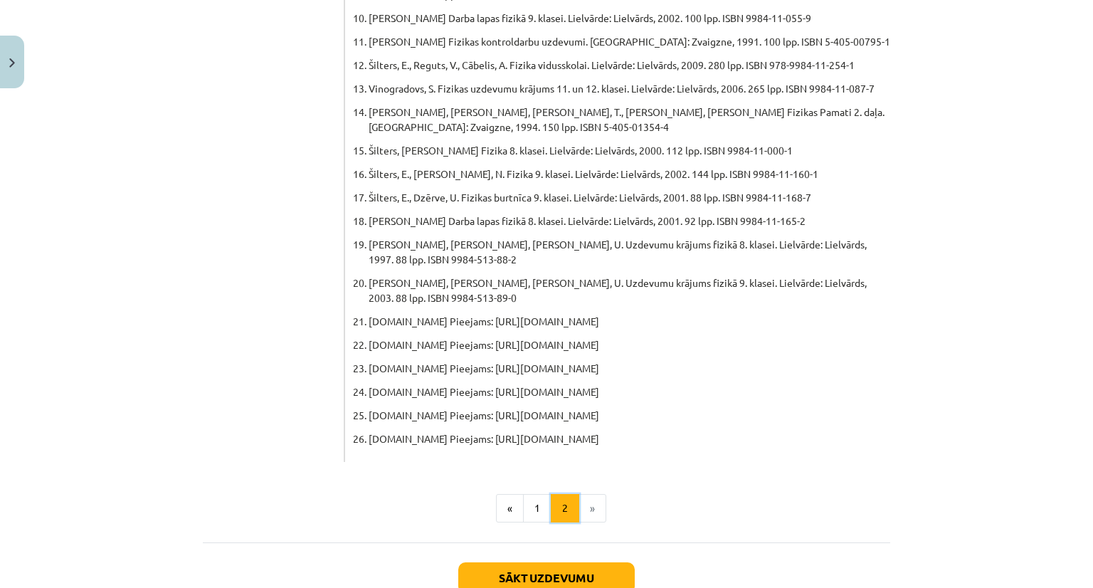
scroll to position [728, 0]
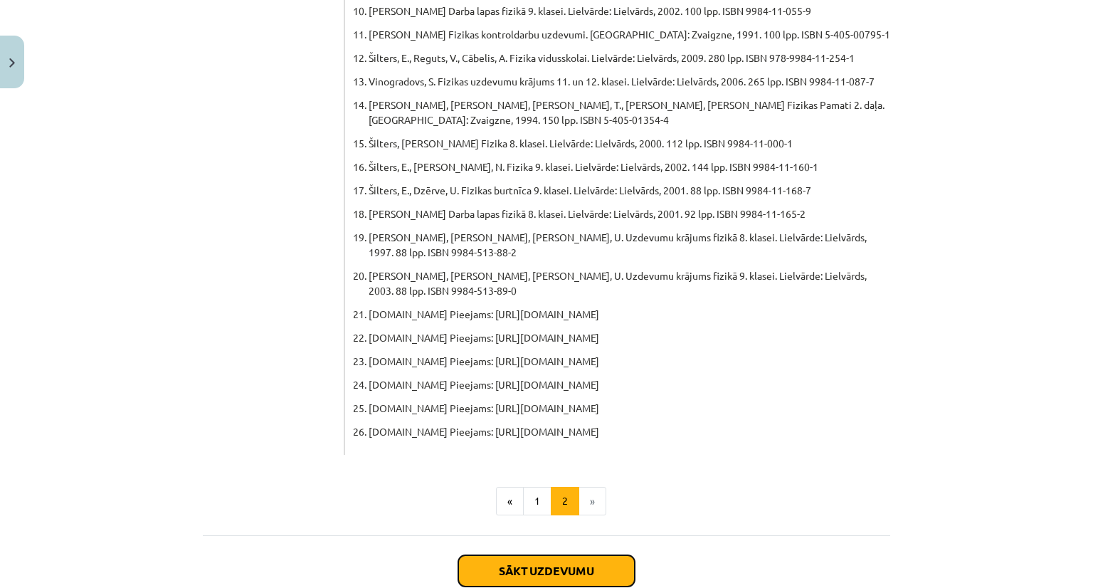
click at [523, 555] on button "Sākt uzdevumu" at bounding box center [546, 570] width 176 height 31
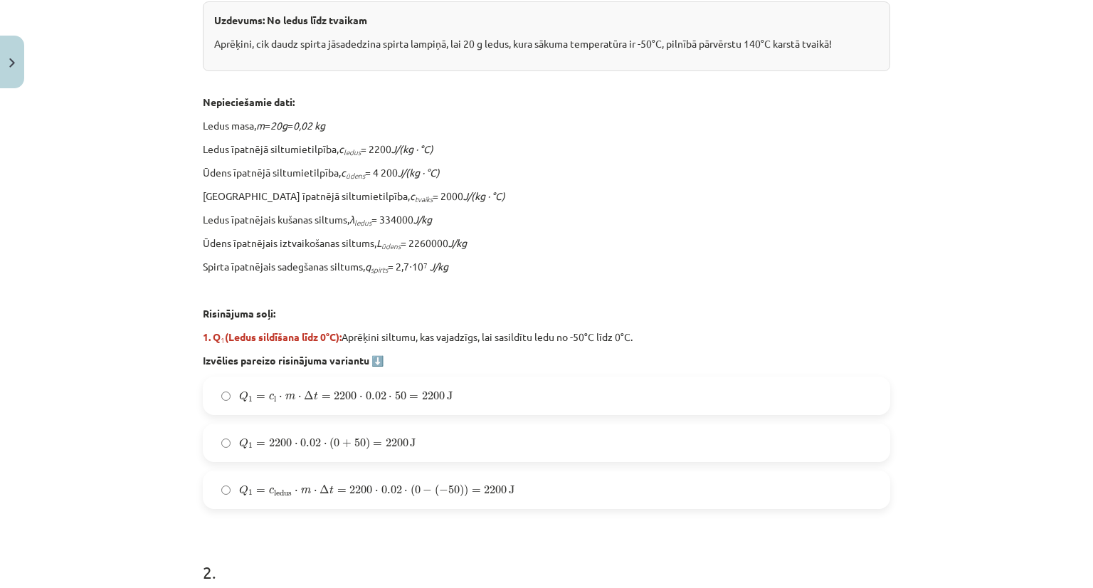
scroll to position [331, 0]
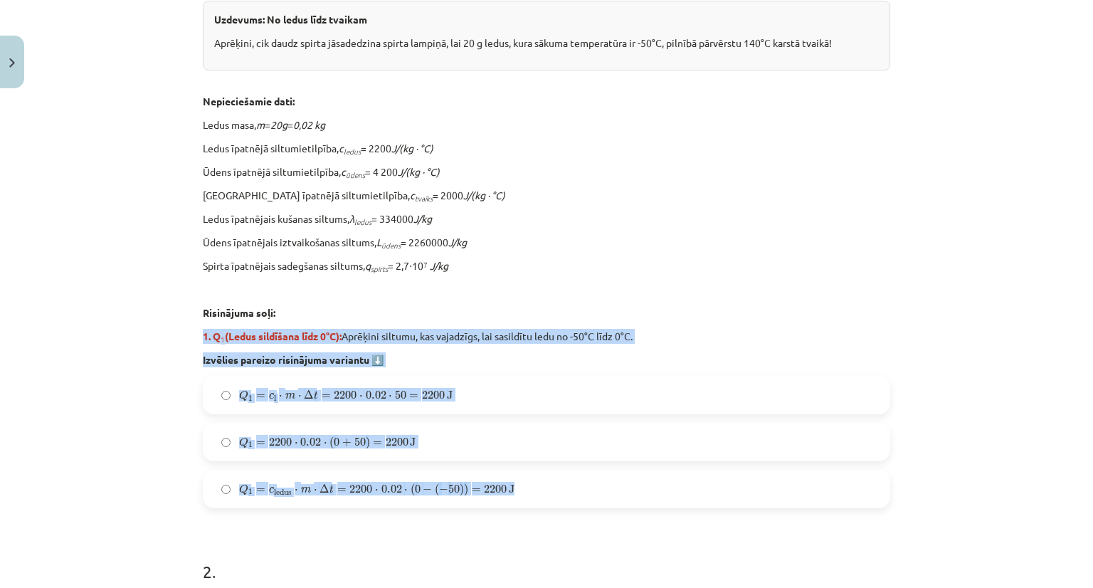
drag, startPoint x: 191, startPoint y: 334, endPoint x: 472, endPoint y: 500, distance: 326.7
copy div "1. Q 1 (Ledus sildīšana līdz 0°C): Aprēķini siltumu, kas vajadzīgs, lai sasildī…"
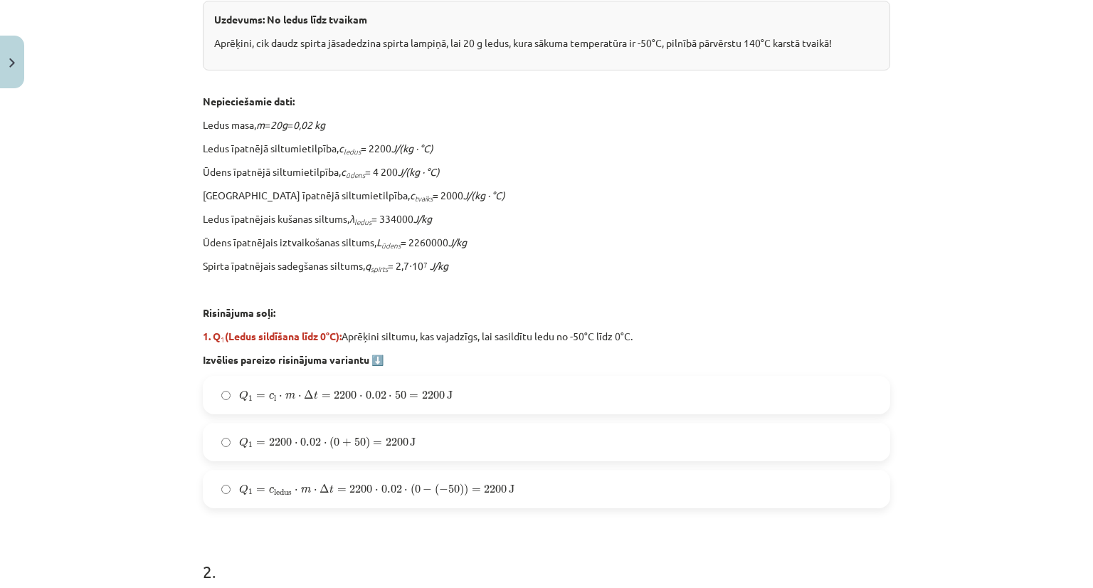
click at [77, 213] on div "Mācību tēma: Fizika 9. klases 1. ieskaites mācību materiāls #10 ✅ Kopsavilkuma …" at bounding box center [546, 294] width 1093 height 588
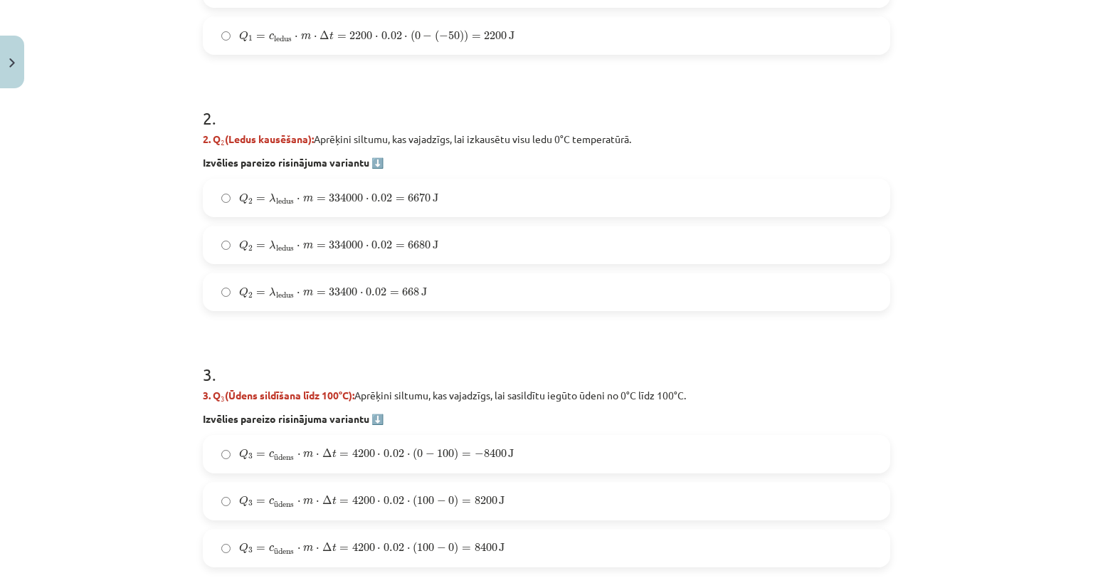
scroll to position [786, 0]
click at [162, 132] on div "Mācību tēma: Fizika 9. klases 1. ieskaites mācību materiāls #10 ✅ Kopsavilkuma …" at bounding box center [546, 294] width 1093 height 588
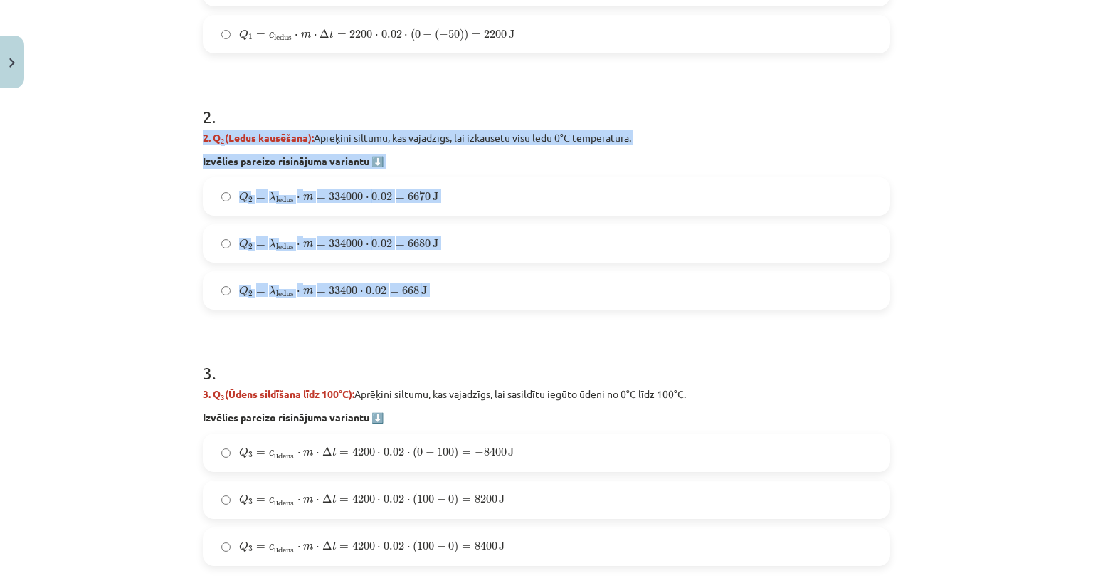
drag, startPoint x: 162, startPoint y: 132, endPoint x: 412, endPoint y: 302, distance: 302.6
click at [412, 302] on div "Mācību tēma: Fizika 9. klases 1. ieskaites mācību materiāls #10 ✅ Kopsavilkuma …" at bounding box center [546, 294] width 1093 height 588
copy div "2. Q 2 (Ledus kausēšana): Aprēķini siltumu, kas vajadzīgs, lai izkausētu visu l…"
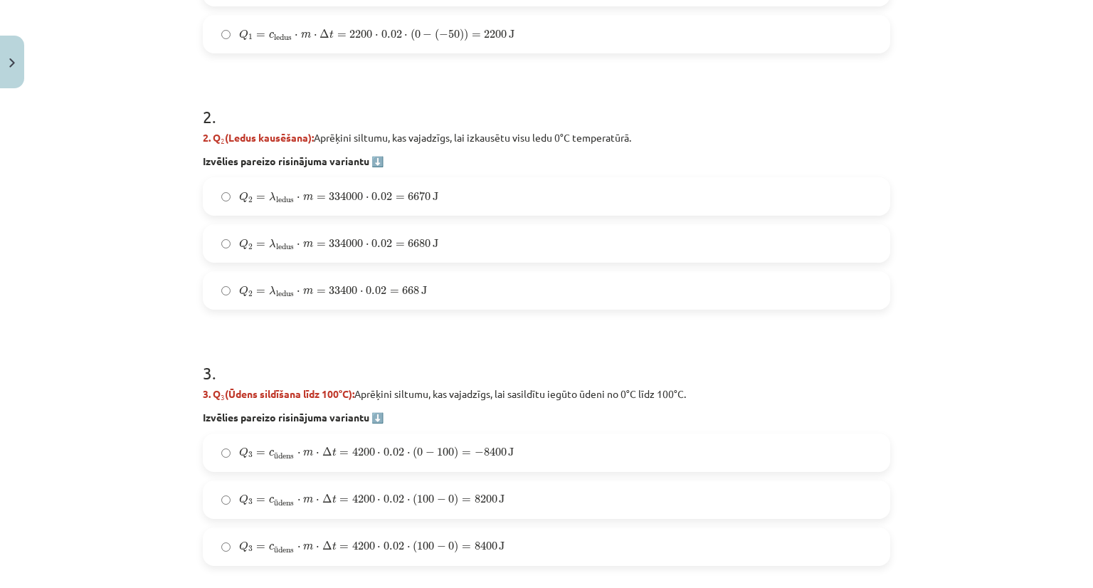
click at [122, 111] on div "Mācību tēma: Fizika 9. klases 1. ieskaites mācību materiāls #10 ✅ Kopsavilkuma …" at bounding box center [546, 294] width 1093 height 588
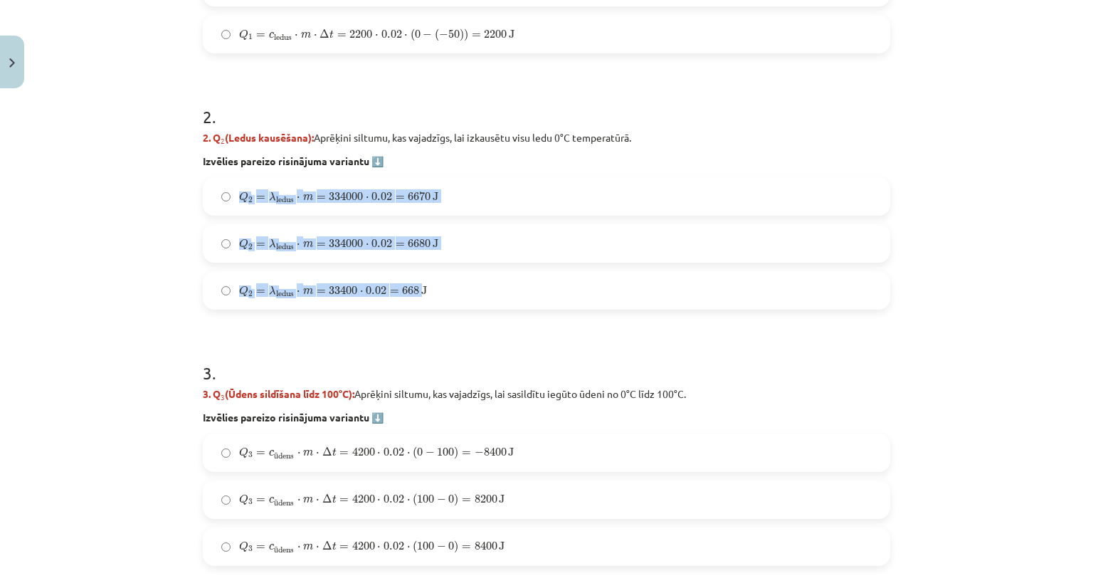
drag, startPoint x: 196, startPoint y: 195, endPoint x: 417, endPoint y: 294, distance: 241.7
click at [417, 294] on div "Q 2 = λ ledus ⋅ m = 334000 ⋅ 0.02 = 6670 J Q 2 = λ ledus ⋅ m = 334000 ⋅ 0.02 = …" at bounding box center [546, 243] width 687 height 132
copy div "Q 2 = λ ledus ⋅ m = 334000 ⋅ 0.02 = 6670 J Q 2 = λ ledus ⋅ m = 334000 ⋅ 0.02 = …"
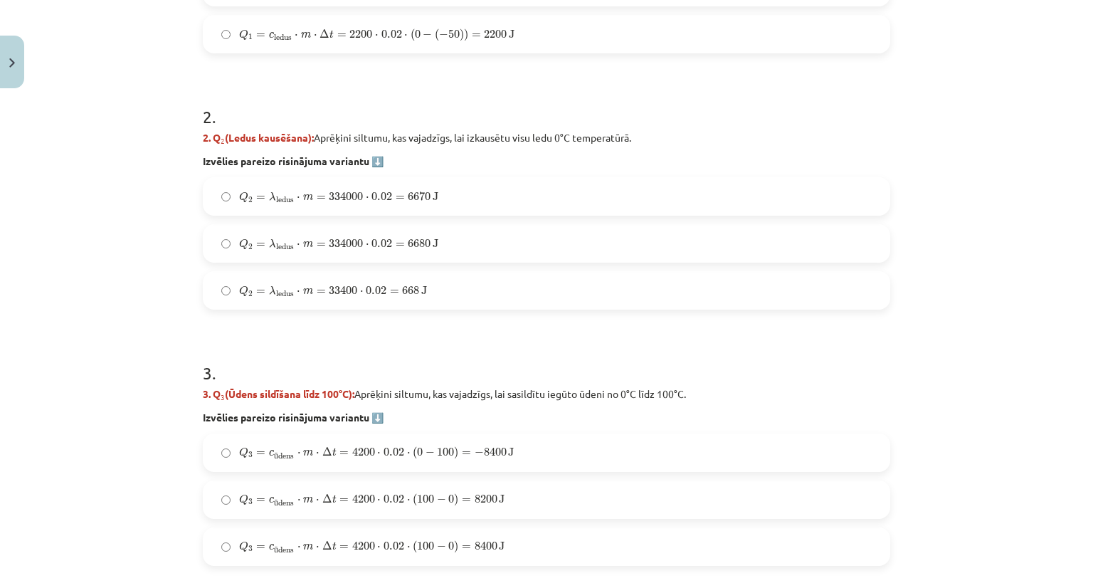
click at [115, 112] on div "Mācību tēma: Fizika 9. klases 1. ieskaites mācību materiāls #10 ✅ Kopsavilkuma …" at bounding box center [546, 294] width 1093 height 588
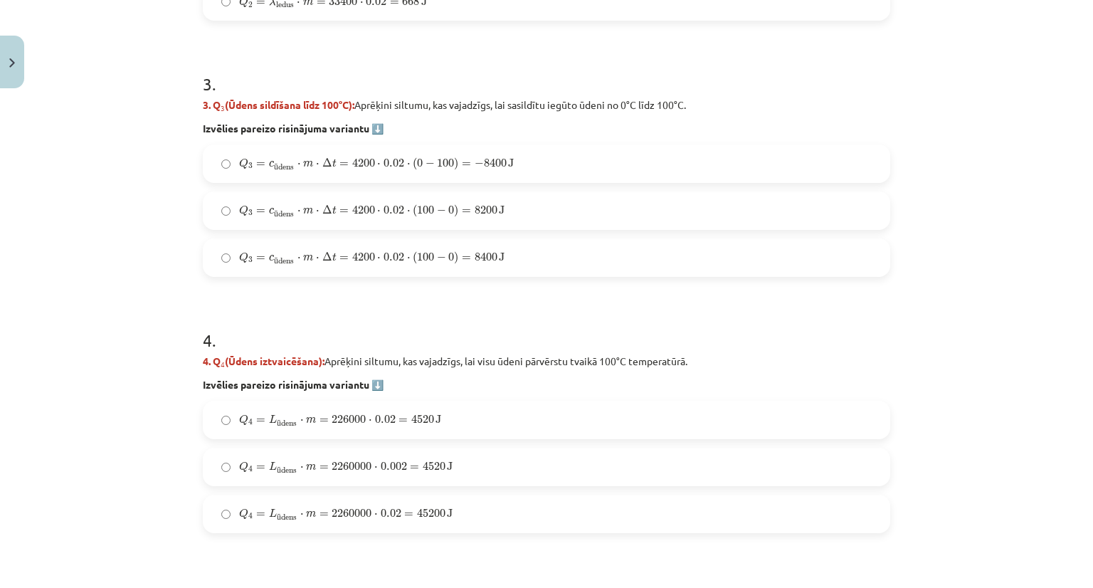
scroll to position [1075, 0]
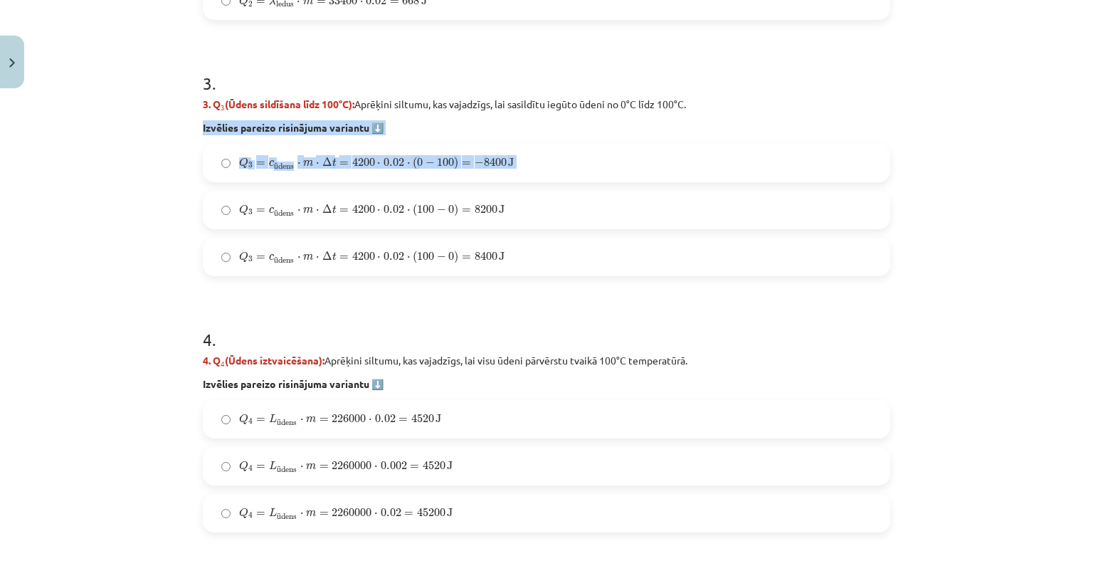
drag, startPoint x: 143, startPoint y: 200, endPoint x: 177, endPoint y: 120, distance: 86.7
click at [177, 120] on div "Mācību tēma: Fizika 9. klases 1. ieskaites mācību materiāls #10 ✅ Kopsavilkuma …" at bounding box center [546, 294] width 1093 height 588
click at [139, 156] on div "Mācību tēma: Fizika 9. klases 1. ieskaites mācību materiāls #10 ✅ Kopsavilkuma …" at bounding box center [546, 294] width 1093 height 588
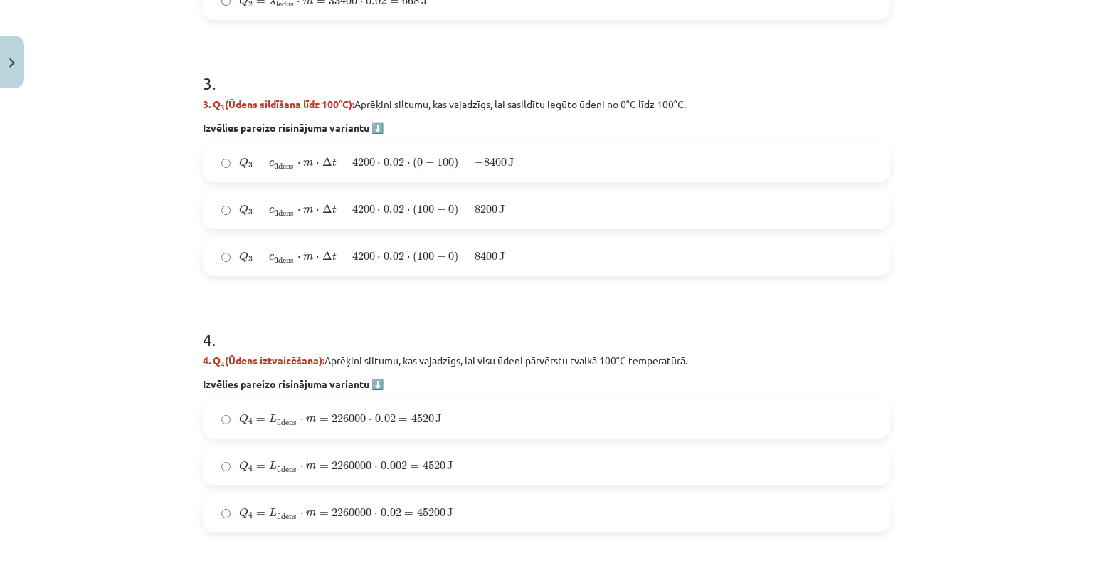
click at [100, 164] on div "Mācību tēma: Fizika 9. klases 1. ieskaites mācību materiāls #10 ✅ Kopsavilkuma …" at bounding box center [546, 294] width 1093 height 588
drag, startPoint x: 100, startPoint y: 164, endPoint x: 162, endPoint y: 212, distance: 79.1
click at [162, 212] on div "Mācību tēma: Fizika 9. klases 1. ieskaites mācību materiāls #10 ✅ Kopsavilkuma …" at bounding box center [546, 294] width 1093 height 588
click at [114, 214] on div "Mācību tēma: Fizika 9. klases 1. ieskaites mācību materiāls #10 ✅ Kopsavilkuma …" at bounding box center [546, 294] width 1093 height 588
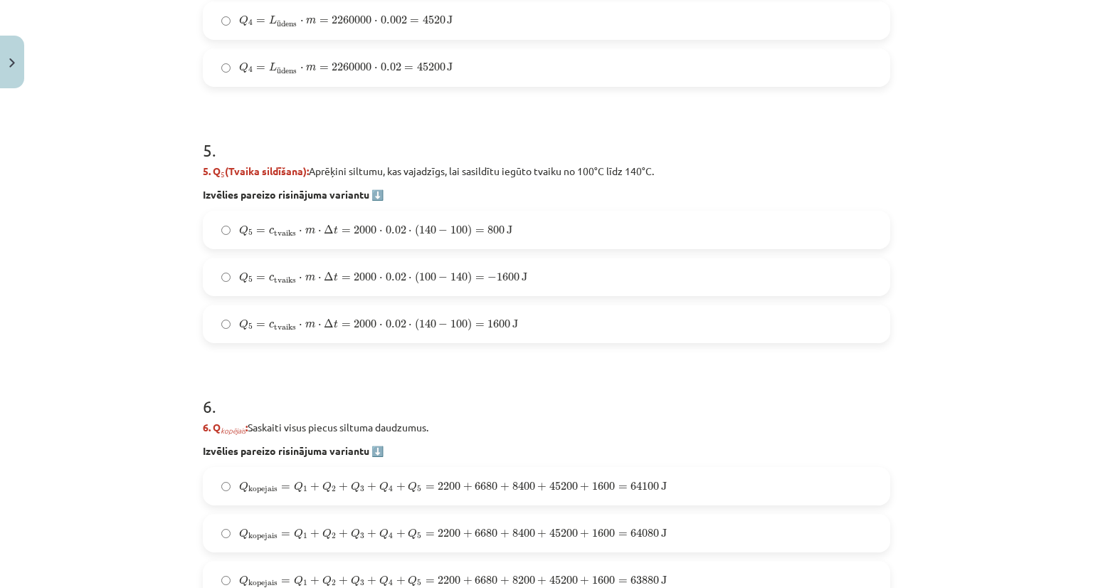
scroll to position [1501, 0]
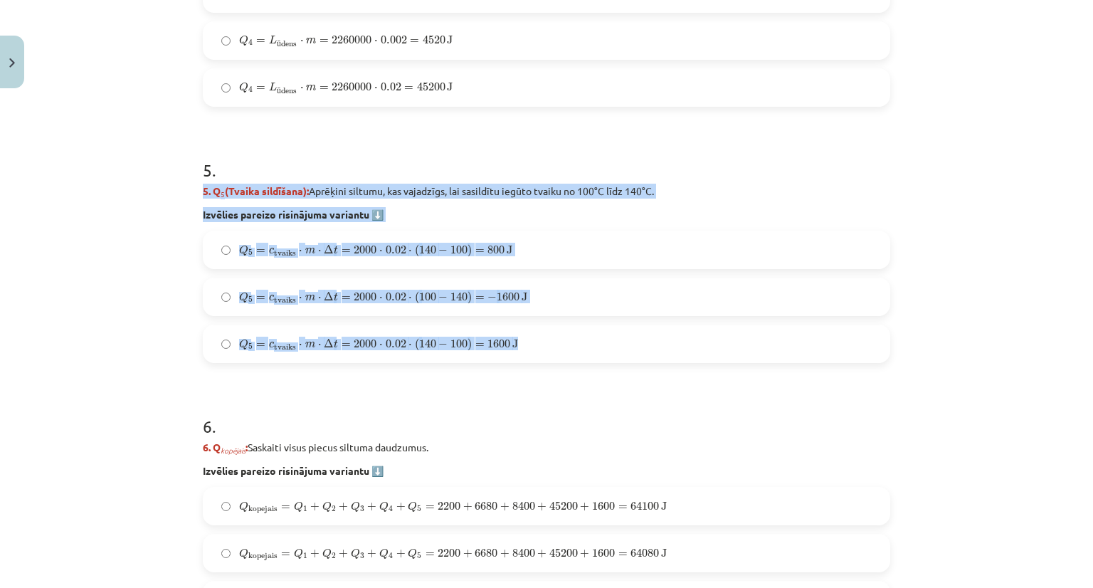
drag, startPoint x: 194, startPoint y: 184, endPoint x: 517, endPoint y: 359, distance: 366.8
copy div "5. Q 5 (Tvaika sildīšana): Aprēķini siltumu, kas vajadzīgs, lai sasildītu iegūt…"
click at [113, 210] on div "Mācību tēma: Fizika 9. klases 1. ieskaites mācību materiāls #10 ✅ Kopsavilkuma …" at bounding box center [546, 294] width 1093 height 588
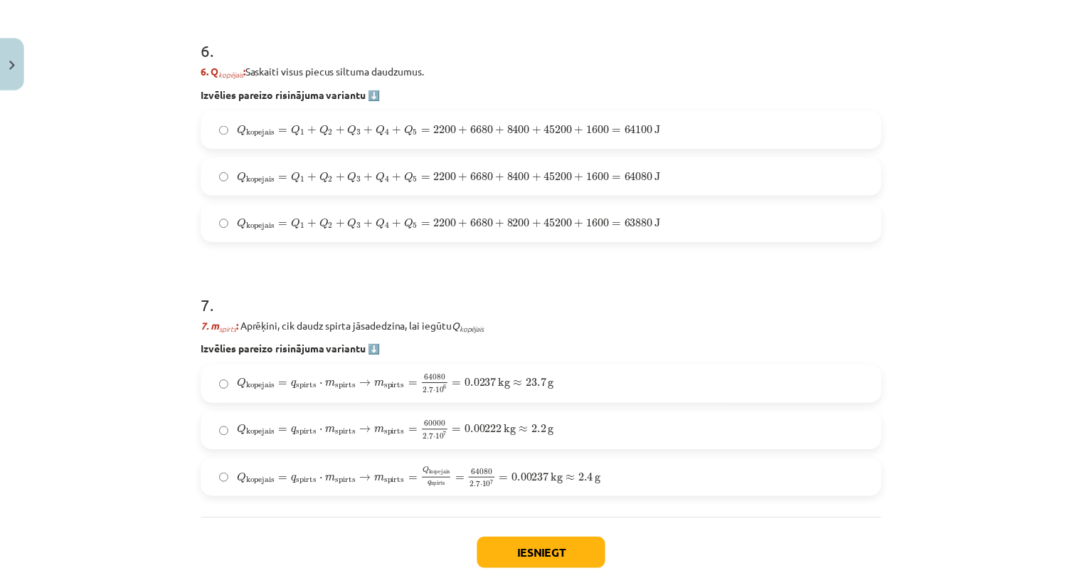
scroll to position [1953, 0]
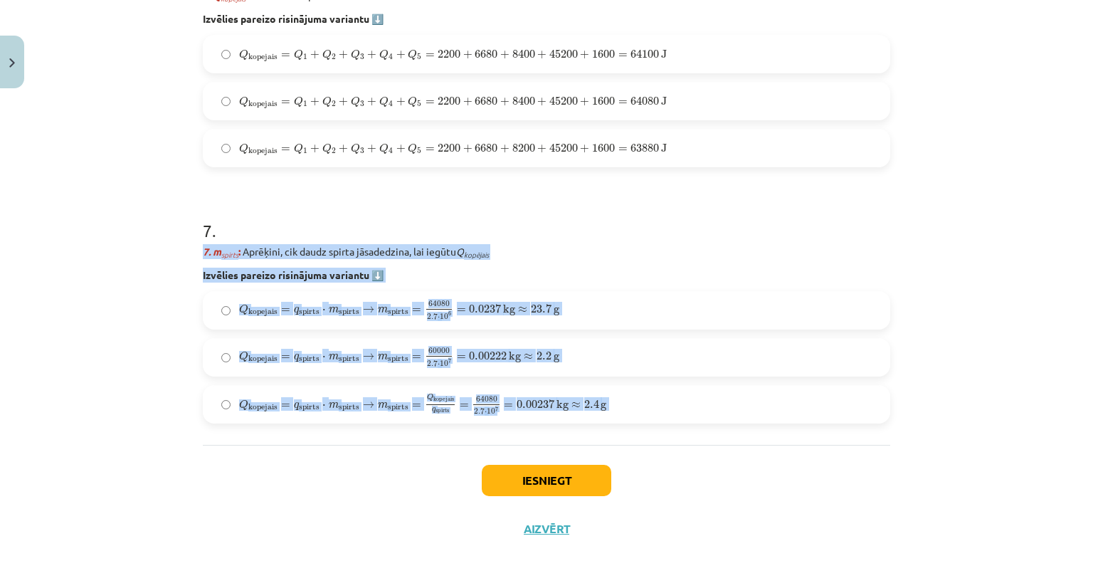
drag, startPoint x: 190, startPoint y: 253, endPoint x: 498, endPoint y: 462, distance: 372.4
copy div "7. m spirts : Aprēķini, cik daudz spirta jāsadedzina, lai iegūtu Q kopējais Izv…"
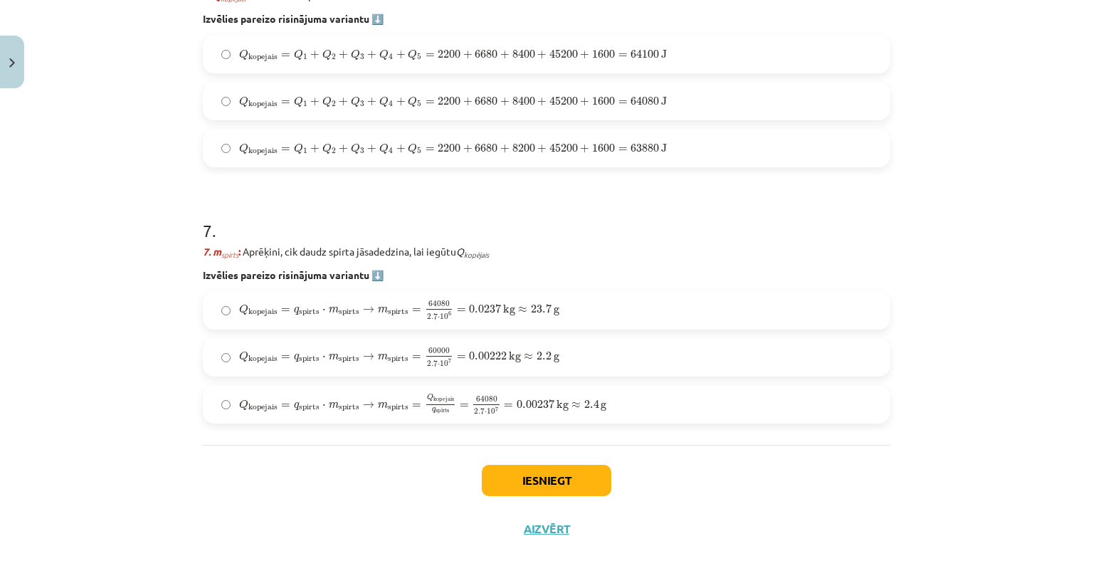
click at [125, 191] on div "Mācību tēma: Fizika 9. klases 1. ieskaites mācību materiāls #10 ✅ Kopsavilkuma …" at bounding box center [546, 294] width 1093 height 588
click at [535, 480] on button "Iesniegt" at bounding box center [547, 480] width 130 height 31
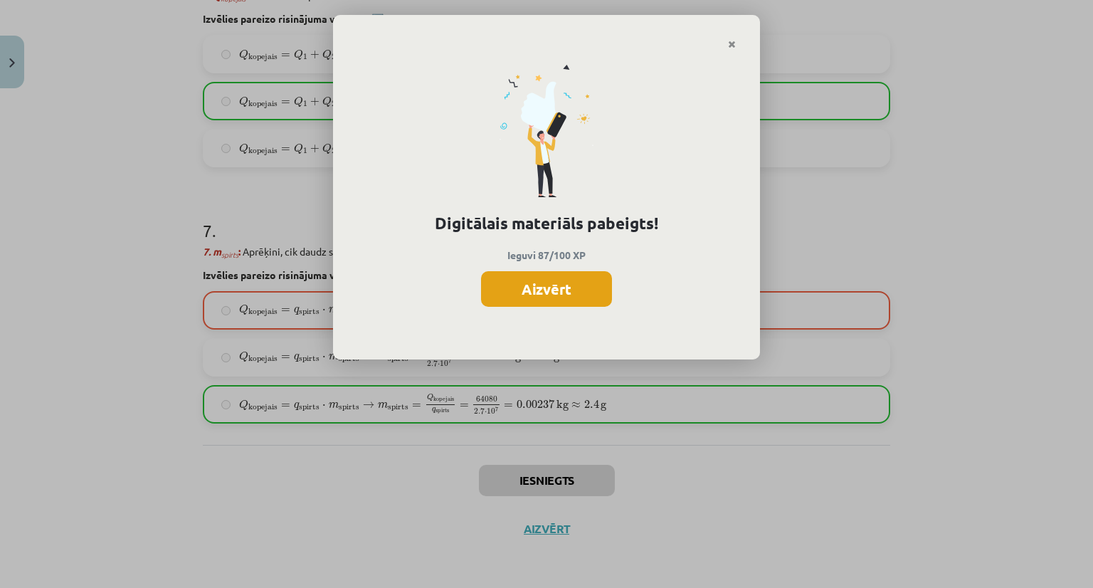
click at [568, 288] on button "Aizvērt" at bounding box center [546, 289] width 131 height 36
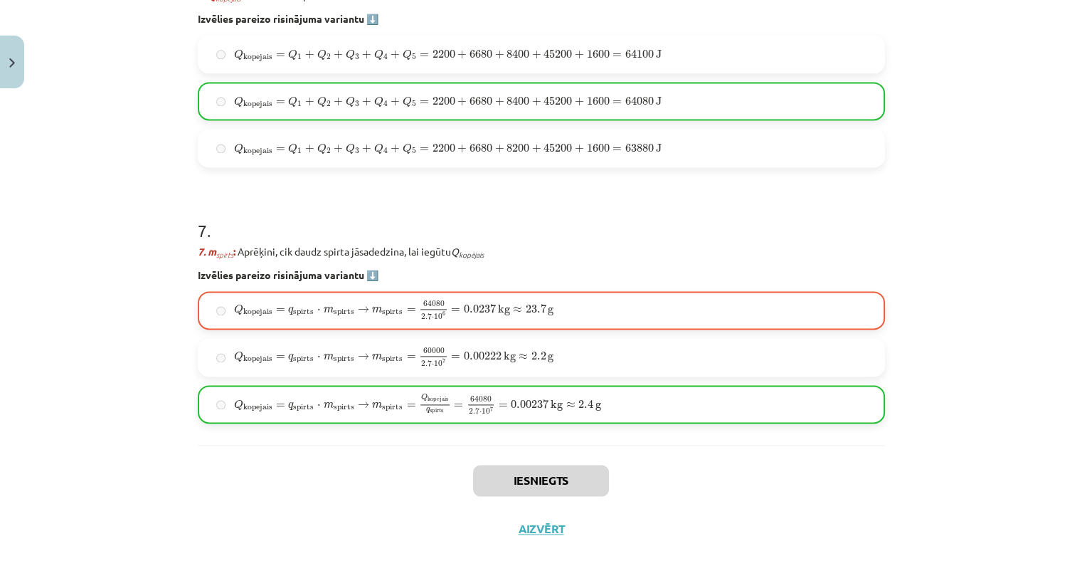
scroll to position [147, 0]
click at [538, 530] on button "Aizvērt" at bounding box center [541, 529] width 54 height 14
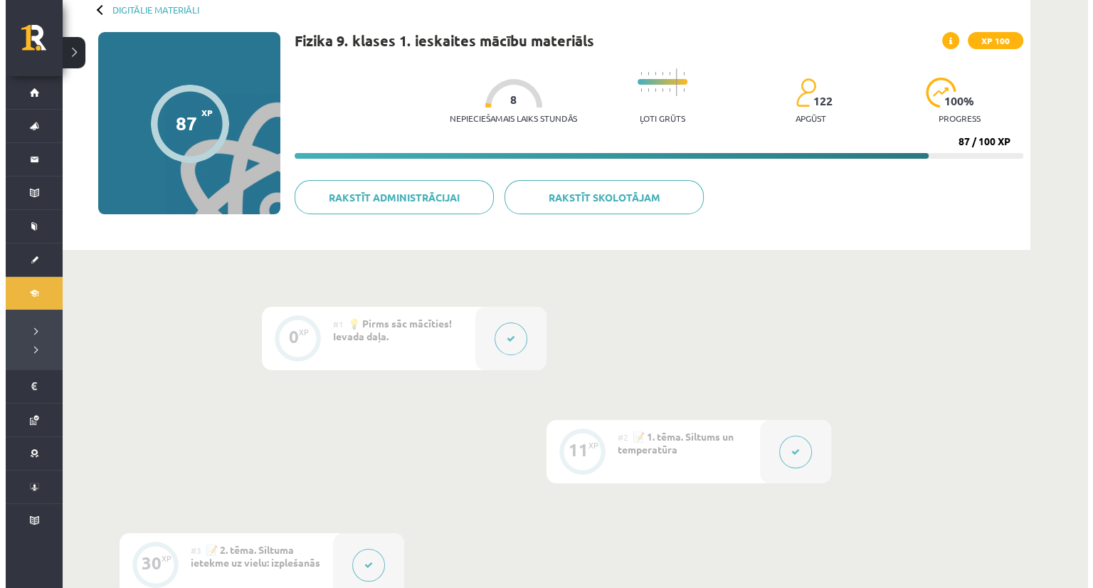
scroll to position [0, 0]
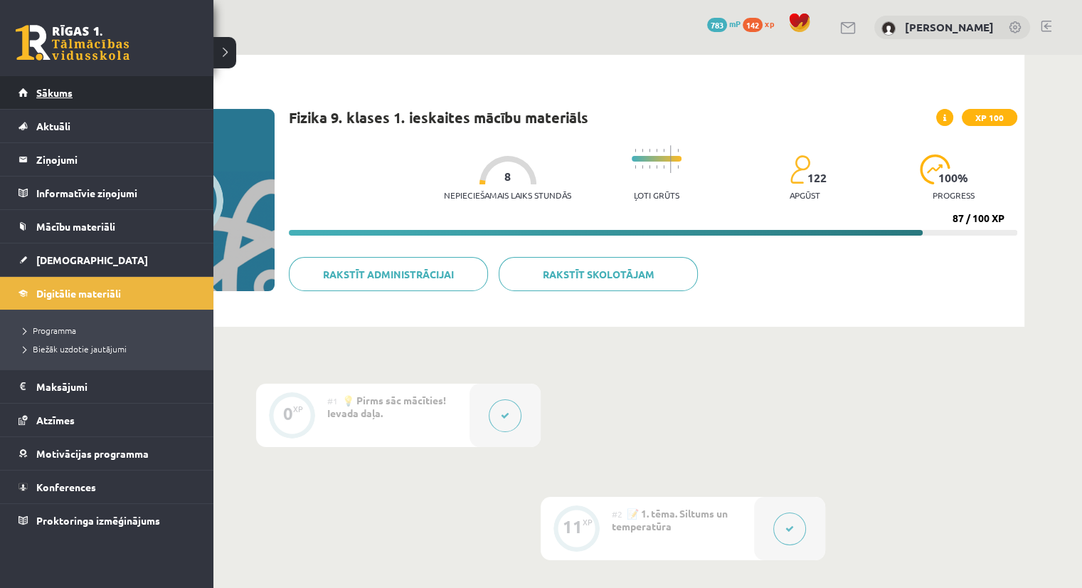
click at [55, 85] on link "Sākums" at bounding box center [107, 92] width 177 height 33
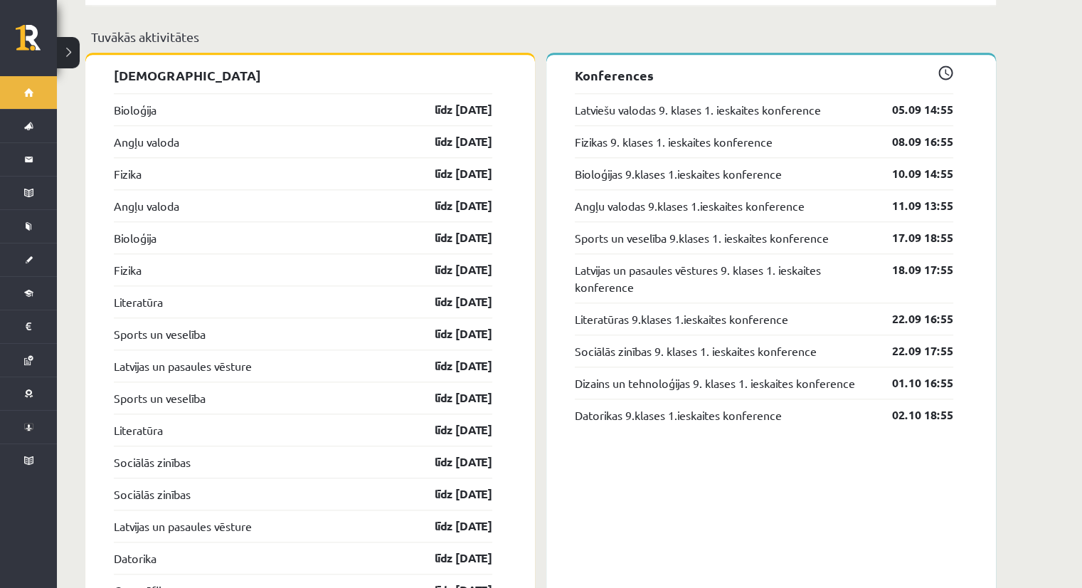
scroll to position [1400, 0]
